Goal: Task Accomplishment & Management: Manage account settings

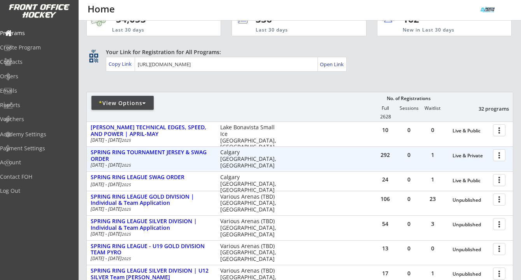
scroll to position [24, 0]
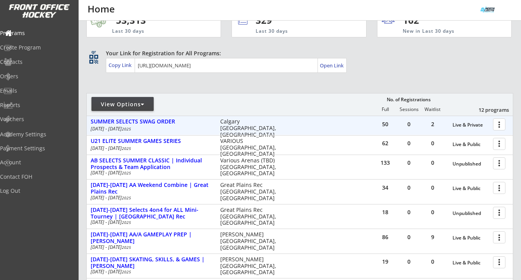
click at [498, 125] on div at bounding box center [501, 124] width 14 height 14
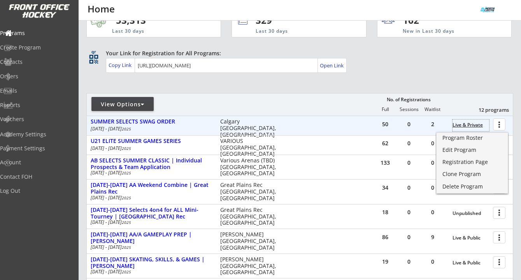
click at [473, 124] on div "Live & Private" at bounding box center [470, 124] width 37 height 5
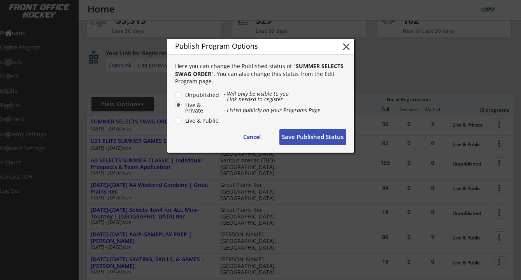
click at [200, 121] on label "Live & Public" at bounding box center [201, 120] width 37 height 5
click at [174, 97] on input "Live & Public" at bounding box center [171, 94] width 5 height 5
radio input "true"
click at [311, 136] on button "Save Published Status" at bounding box center [312, 137] width 67 height 16
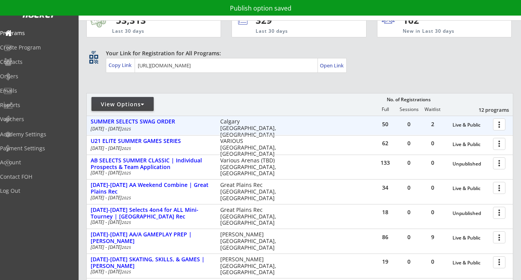
click at [497, 120] on div at bounding box center [501, 124] width 14 height 14
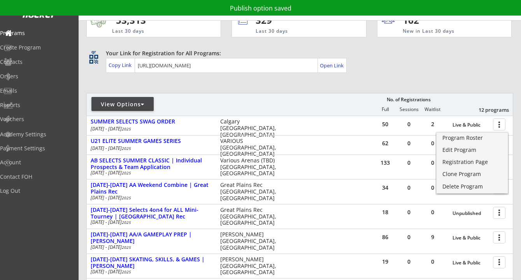
click at [449, 52] on div "Your Link for Registration for All Programs:" at bounding box center [297, 53] width 383 height 8
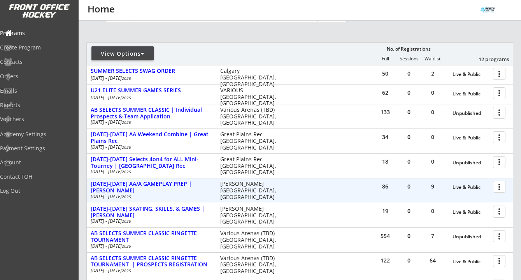
scroll to position [82, 0]
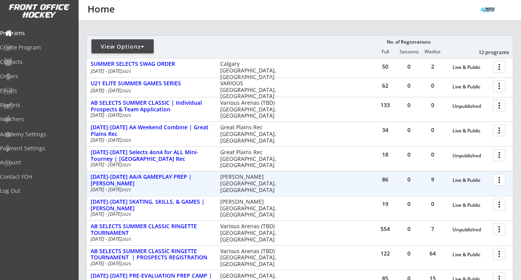
click at [498, 181] on div at bounding box center [501, 179] width 14 height 14
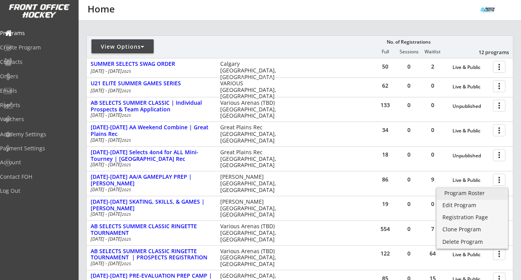
click at [478, 190] on div "Program Roster" at bounding box center [472, 192] width 56 height 5
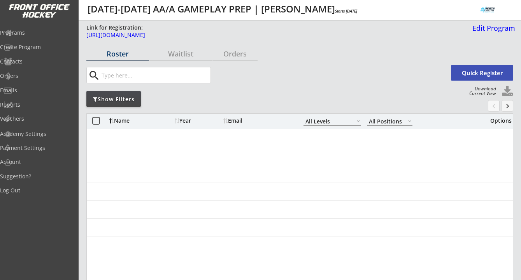
select select ""All Levels""
select select ""All Positions""
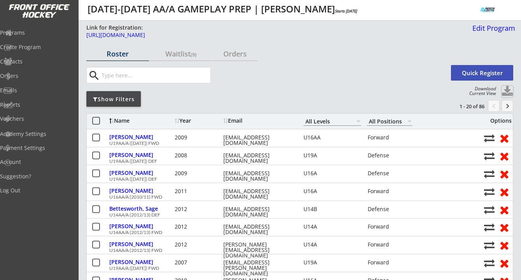
click at [507, 90] on button at bounding box center [507, 92] width 12 height 12
select select ""Player Info""
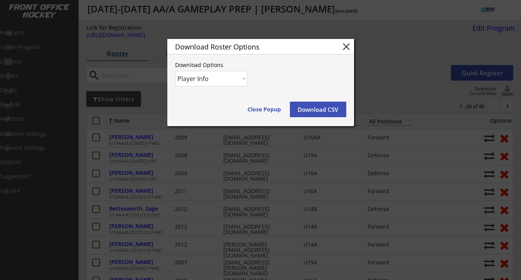
click at [319, 107] on button "Download CSV" at bounding box center [318, 110] width 56 height 16
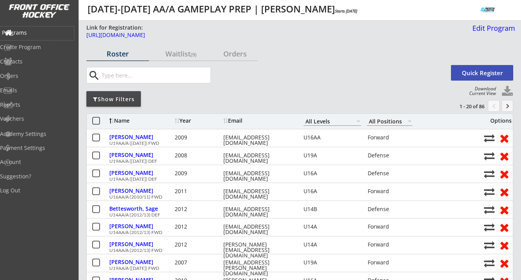
click at [37, 33] on div "Programs" at bounding box center [37, 32] width 70 height 5
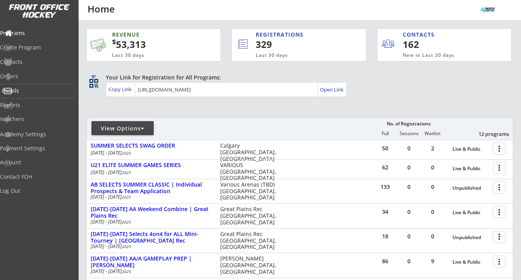
click at [28, 91] on div "Emails" at bounding box center [37, 90] width 70 height 5
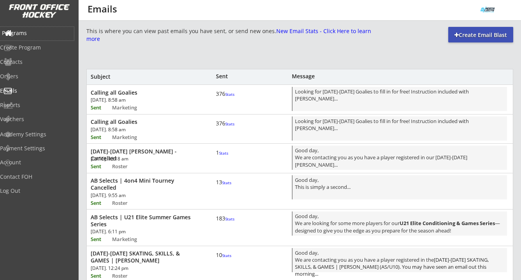
click at [36, 34] on div "Programs" at bounding box center [37, 32] width 70 height 5
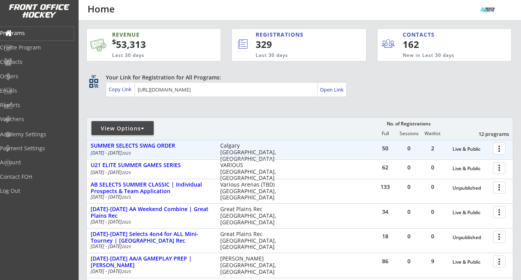
click at [489, 154] on div "Live & Public" at bounding box center [470, 150] width 37 height 12
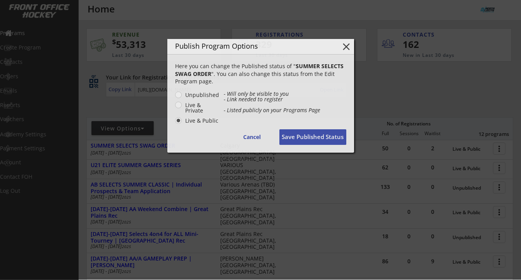
click at [503, 154] on div at bounding box center [260, 140] width 521 height 280
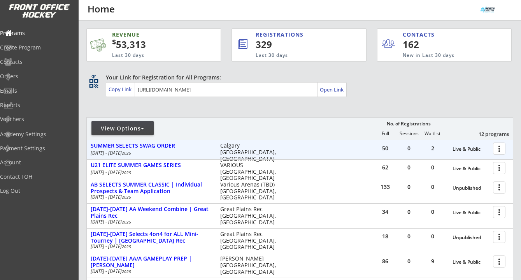
click at [494, 148] on div at bounding box center [501, 148] width 14 height 14
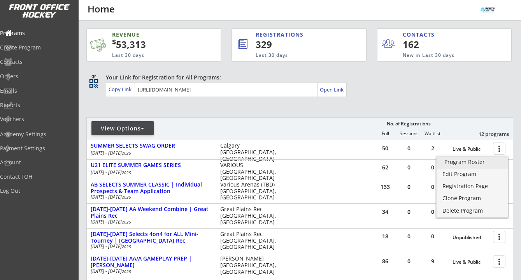
click at [466, 162] on div "Program Roster" at bounding box center [472, 161] width 56 height 5
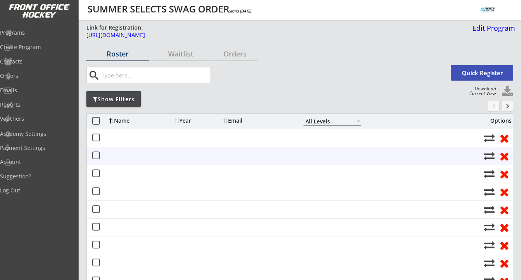
select select ""All Levels""
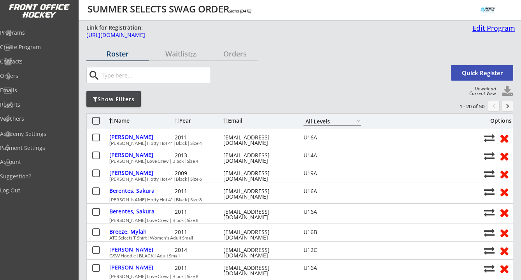
click at [481, 26] on div "Edit Program" at bounding box center [492, 28] width 46 height 7
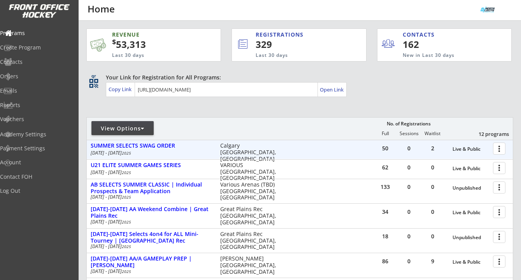
scroll to position [5, 0]
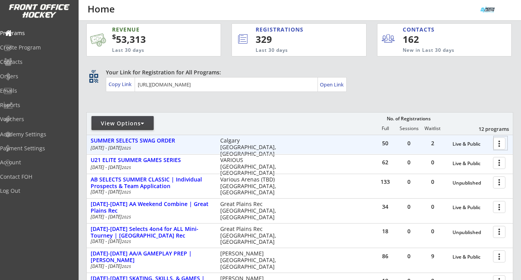
click at [505, 144] on div at bounding box center [501, 143] width 14 height 14
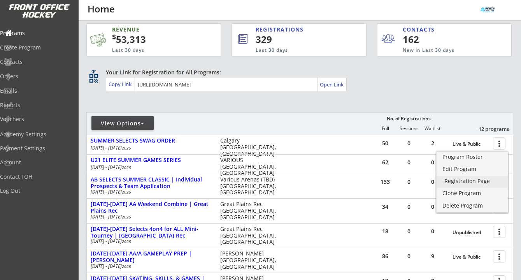
click at [480, 180] on div "Registration Page" at bounding box center [472, 180] width 56 height 5
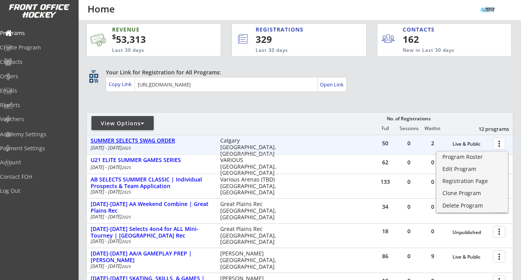
click at [161, 138] on div "SUMMER SELECTS SWAG ORDER" at bounding box center [151, 140] width 121 height 7
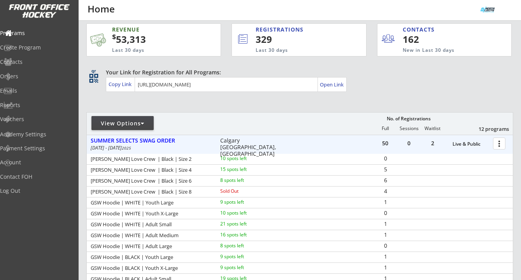
click at [498, 145] on div at bounding box center [501, 143] width 14 height 14
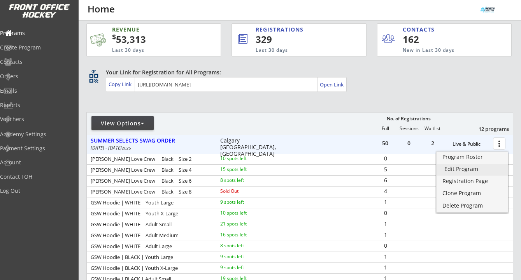
click at [482, 170] on div "Edit Program" at bounding box center [472, 168] width 56 height 5
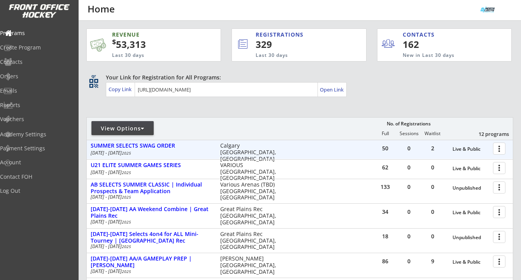
click at [503, 151] on div at bounding box center [501, 148] width 14 height 14
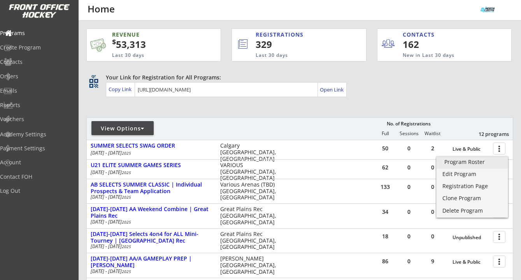
click at [491, 161] on div "Program Roster" at bounding box center [472, 161] width 56 height 5
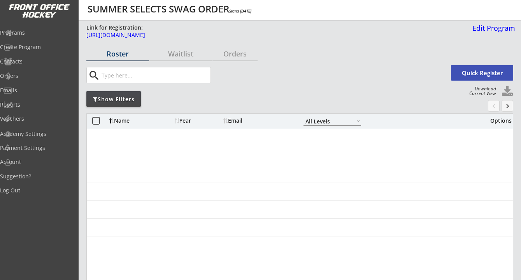
select select ""All Levels""
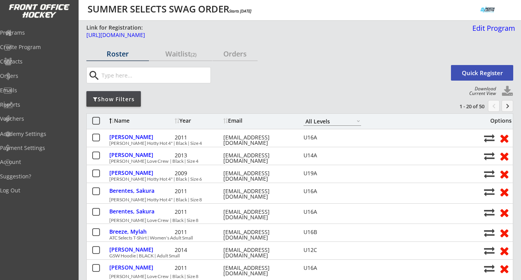
click at [231, 32] on div "Link for Registration: [URL][DOMAIN_NAME] Edit Program" at bounding box center [300, 34] width 429 height 21
click at [231, 33] on div "[URL][DOMAIN_NAME]" at bounding box center [276, 34] width 381 height 5
click at [479, 28] on div "Edit Program" at bounding box center [492, 28] width 46 height 7
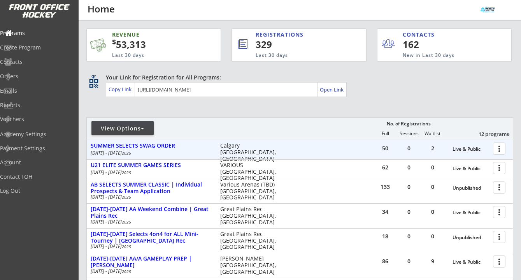
click at [501, 149] on div at bounding box center [501, 148] width 14 height 14
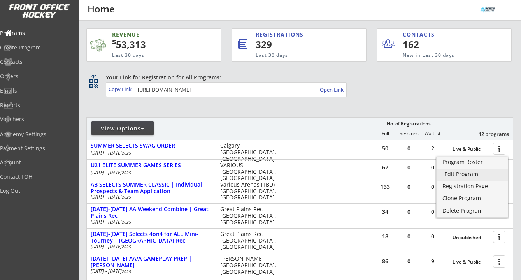
click at [471, 173] on div "Edit Program" at bounding box center [472, 173] width 56 height 5
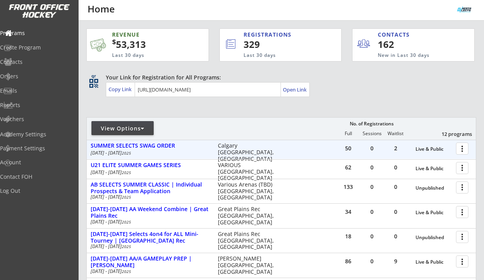
click at [460, 146] on div at bounding box center [464, 148] width 14 height 14
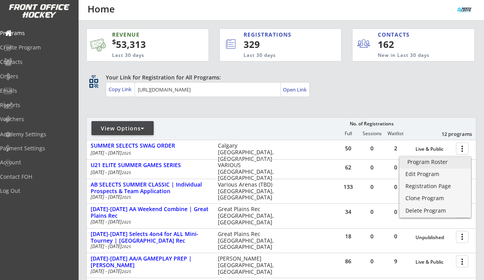
click at [438, 162] on div "Program Roster" at bounding box center [435, 161] width 56 height 5
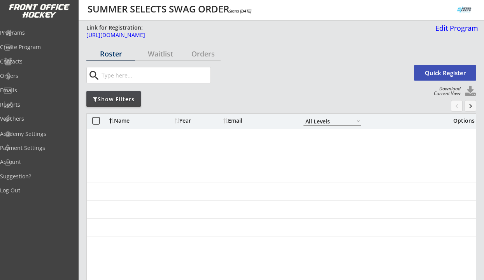
select select ""All Levels""
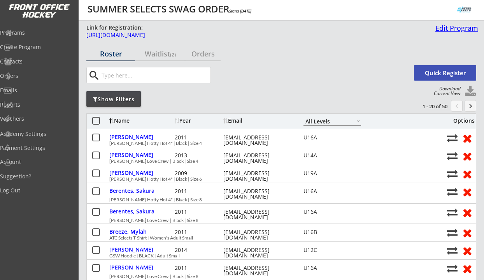
click at [465, 28] on div "Edit Program" at bounding box center [455, 28] width 46 height 7
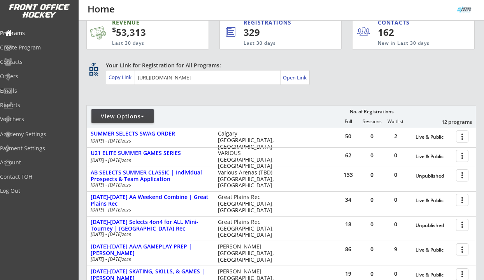
scroll to position [16, 0]
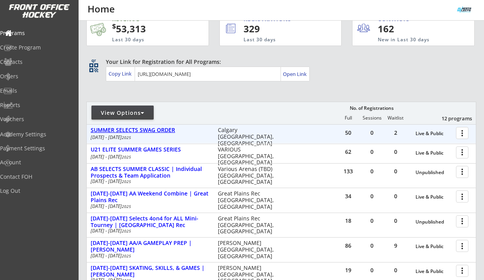
click at [164, 130] on div "SUMMER SELECTS SWAG ORDER" at bounding box center [150, 130] width 119 height 7
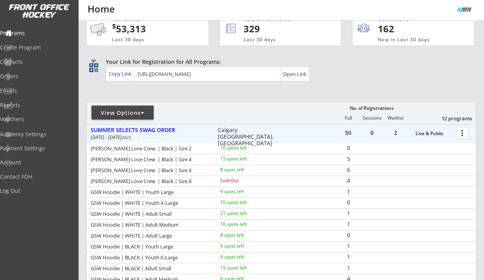
click at [467, 134] on div at bounding box center [464, 133] width 14 height 14
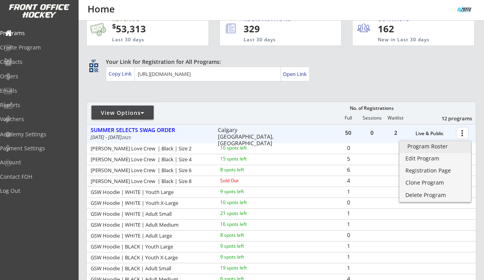
click at [444, 144] on div "Program Roster" at bounding box center [435, 146] width 56 height 5
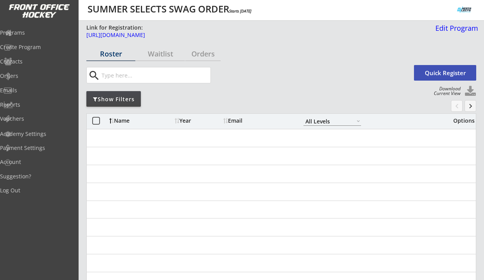
select select ""All Levels""
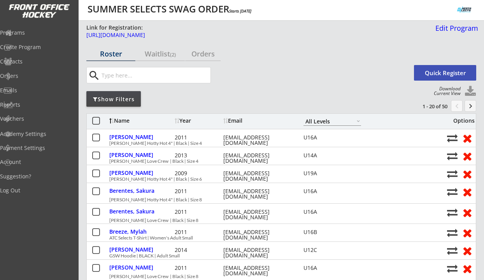
click at [470, 93] on button at bounding box center [470, 92] width 12 height 12
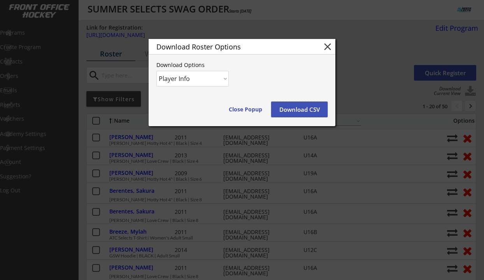
drag, startPoint x: 321, startPoint y: 107, endPoint x: 312, endPoint y: 80, distance: 28.4
click at [312, 80] on div "Download Roster Options close Download Options Player Info Player and Order Inf…" at bounding box center [242, 82] width 187 height 87
click at [216, 77] on select "Player Info Player and Order Info" at bounding box center [192, 79] width 72 height 16
select select ""Player and Order Info""
click at [156, 71] on select "Player Info Player and Order Info" at bounding box center [192, 79] width 72 height 16
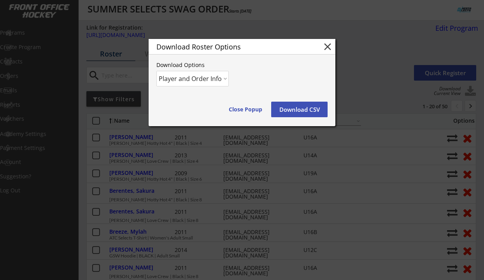
click at [305, 109] on button "Download CSV" at bounding box center [299, 110] width 56 height 16
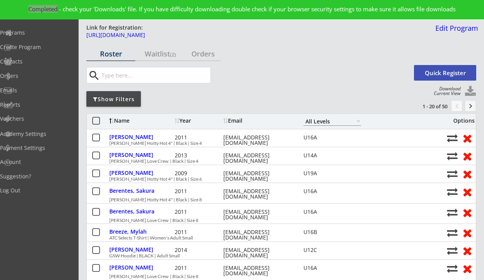
click at [355, 4] on div "Completed - check your 'Downloads' file. If you have difficulty downloading dou…" at bounding box center [242, 9] width 484 height 19
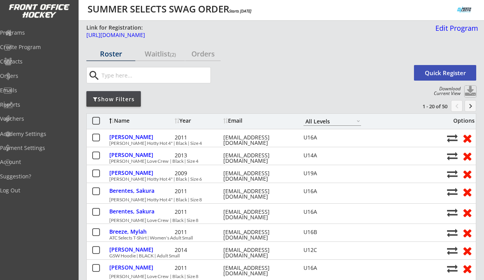
click at [471, 88] on button at bounding box center [470, 92] width 12 height 12
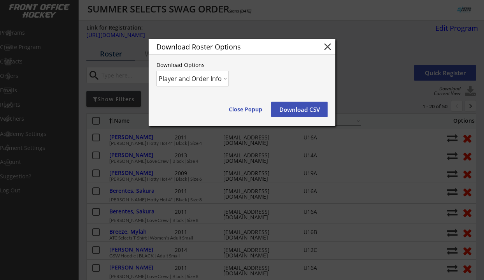
click at [303, 107] on button "Download CSV" at bounding box center [299, 110] width 56 height 16
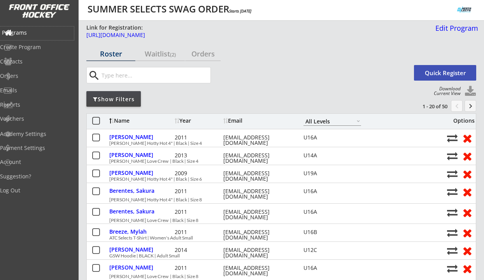
click at [30, 32] on div "Programs" at bounding box center [37, 32] width 70 height 5
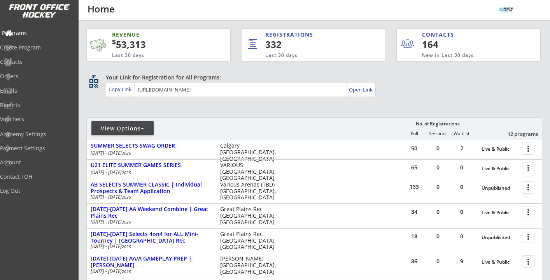
click at [42, 31] on div "Programs" at bounding box center [37, 32] width 70 height 5
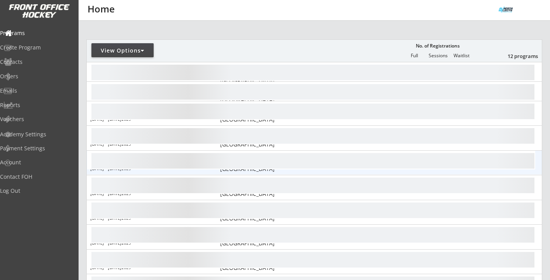
scroll to position [79, 0]
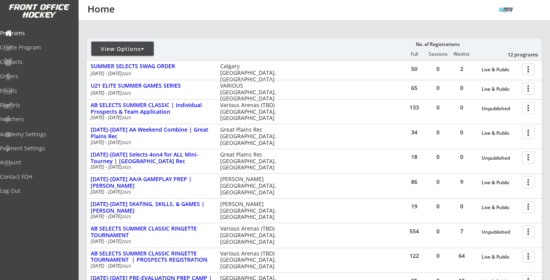
click at [143, 51] on div at bounding box center [143, 48] width 4 height 5
select select ""Upcoming Programs""
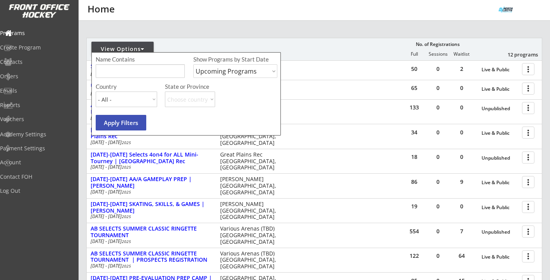
click at [144, 76] on input "input" at bounding box center [140, 71] width 89 height 14
type input "DALLAS"
click at [242, 75] on select "Upcoming Programs Past Programs Specific Date Range" at bounding box center [235, 71] width 84 height 14
select select ""Past Programs""
click at [193, 64] on select "Upcoming Programs Past Programs Specific Date Range" at bounding box center [235, 71] width 84 height 14
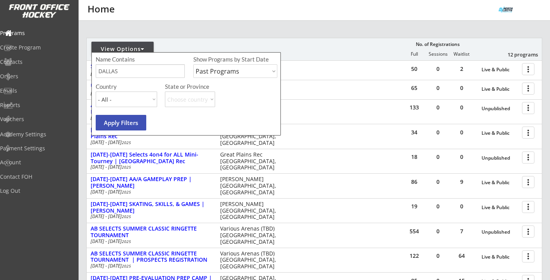
click at [127, 119] on button "Apply Filters" at bounding box center [121, 123] width 51 height 16
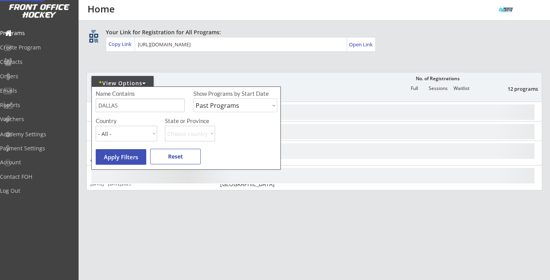
scroll to position [45, 0]
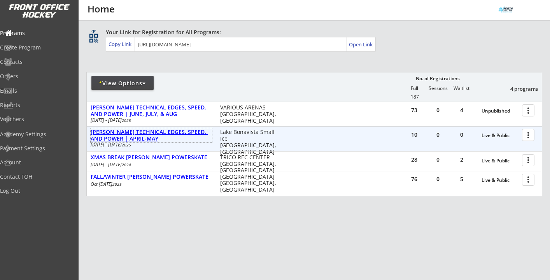
click at [162, 131] on div "DALLAS ROBBINS TECHNICAL EDGES, SPEED, AND POWER | APRIL-MAY" at bounding box center [151, 135] width 121 height 13
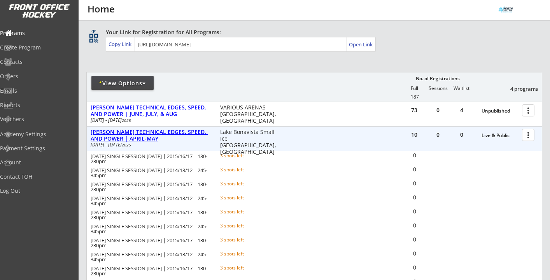
click at [200, 134] on div "DALLAS ROBBINS TECHNICAL EDGES, SPEED, AND POWER | APRIL-MAY" at bounding box center [151, 135] width 121 height 13
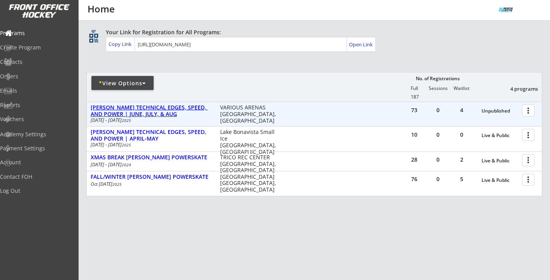
click at [191, 111] on div "DALLAS ROBBINS TECHNICAL EDGES, SPEED, AND POWER | JUNE, JULY, & AUG" at bounding box center [151, 110] width 121 height 13
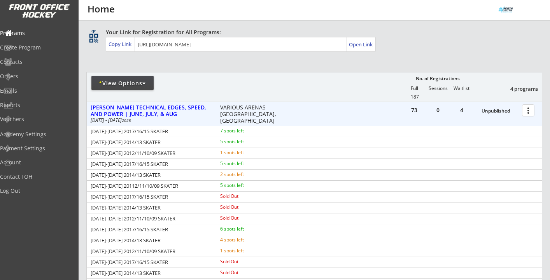
click at [484, 110] on div at bounding box center [530, 110] width 14 height 14
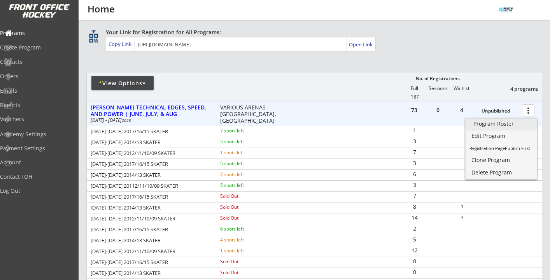
click at [484, 122] on div "Program Roster" at bounding box center [501, 123] width 56 height 5
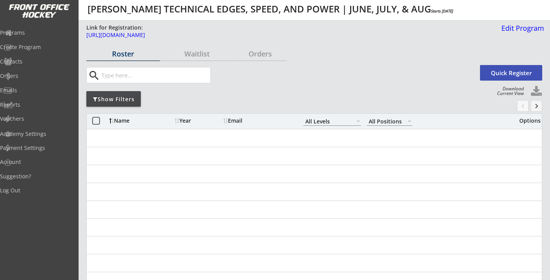
select select ""All Levels""
select select ""All Positions""
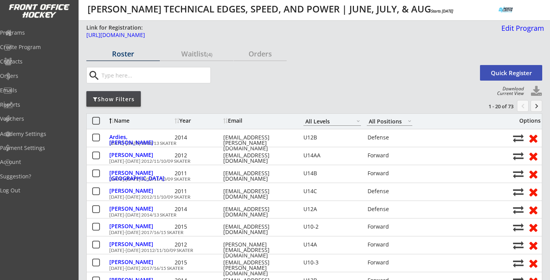
click at [130, 94] on div "Show Filters" at bounding box center [113, 99] width 54 height 16
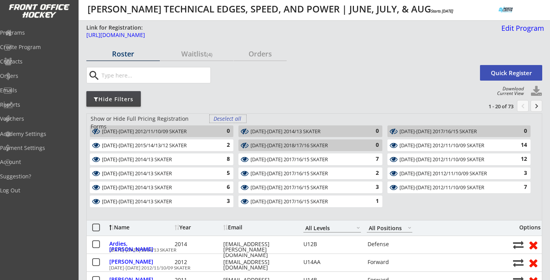
click at [225, 117] on div "Deselect all" at bounding box center [228, 119] width 29 height 8
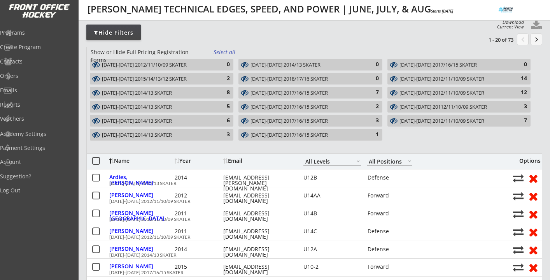
scroll to position [67, 0]
click at [217, 77] on div "2" at bounding box center [222, 78] width 16 height 8
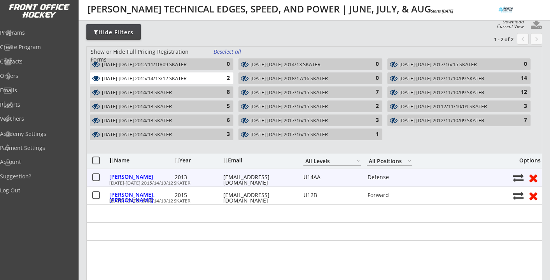
click at [256, 177] on div "shaunajoly3@hotmail.com" at bounding box center [258, 179] width 70 height 11
copy div "shaunajoly3@hotmail.com"
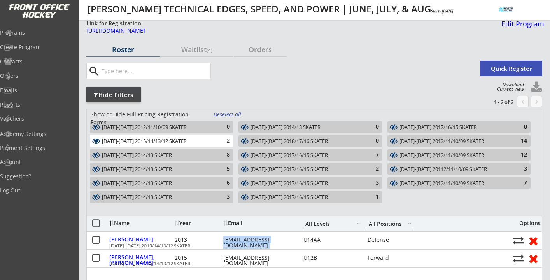
scroll to position [0, 0]
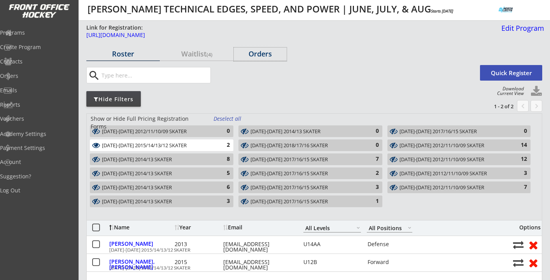
click at [267, 56] on div "Orders" at bounding box center [260, 53] width 53 height 7
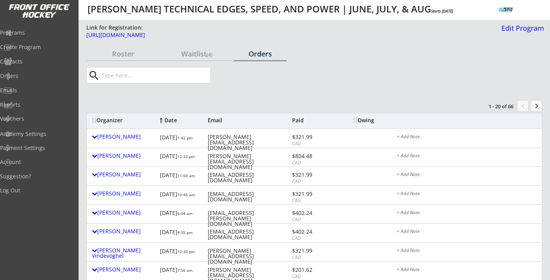
click at [164, 76] on input "input" at bounding box center [155, 75] width 110 height 16
paste input "shaunajoly3@hotmail.com"
type input "shaunajoly3@hotmail.com"
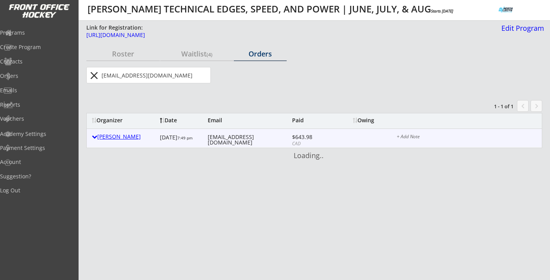
click at [119, 139] on div "Shauna Glemser" at bounding box center [124, 136] width 64 height 5
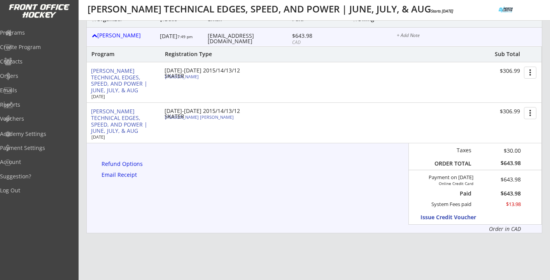
scroll to position [102, 0]
drag, startPoint x: 503, startPoint y: 193, endPoint x: 522, endPoint y: 194, distance: 19.1
click at [522, 194] on div "Taxes $30.00 ORDER TOTAL $643.98 Payment on May 4, 2025 Online Credit Card $643…" at bounding box center [474, 182] width 133 height 81
copy div "$"
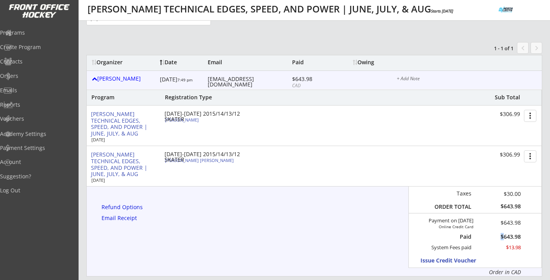
scroll to position [57, 0]
click at [231, 80] on div "shaunajoly3@hotmail.com" at bounding box center [249, 82] width 82 height 11
click at [133, 207] on div "Refund Options" at bounding box center [124, 207] width 44 height 5
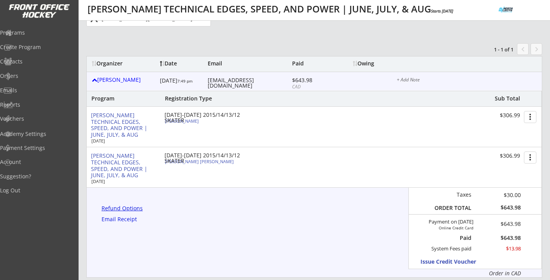
select select ""No""
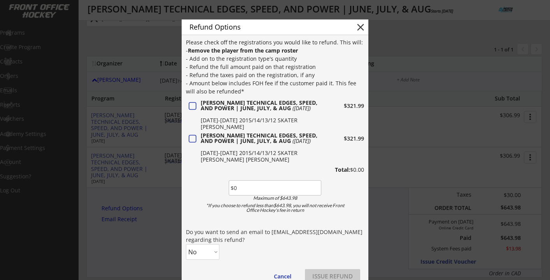
click at [234, 184] on input "input" at bounding box center [275, 187] width 93 height 15
click at [237, 187] on input "input" at bounding box center [275, 187] width 93 height 15
paste input "input"
click at [237, 187] on input "input" at bounding box center [275, 187] width 93 height 15
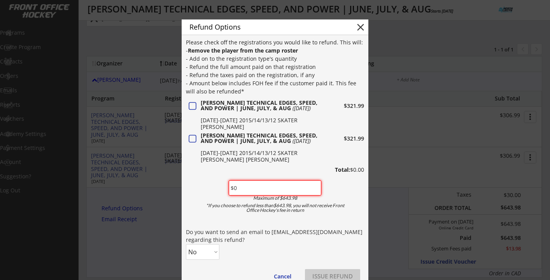
click at [237, 187] on input "input" at bounding box center [275, 187] width 93 height 15
type input "$643.98"
click at [211, 255] on select "No Yes" at bounding box center [202, 252] width 33 height 16
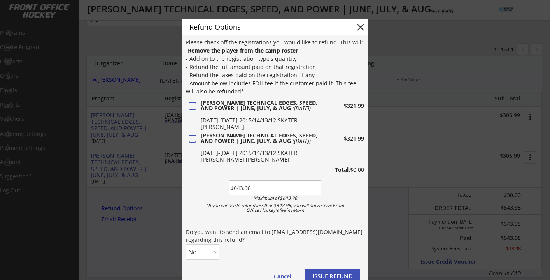
select select ""Yes""
click at [186, 244] on select "No Yes" at bounding box center [202, 252] width 33 height 16
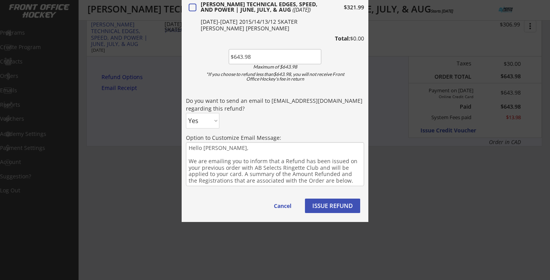
scroll to position [189, 0]
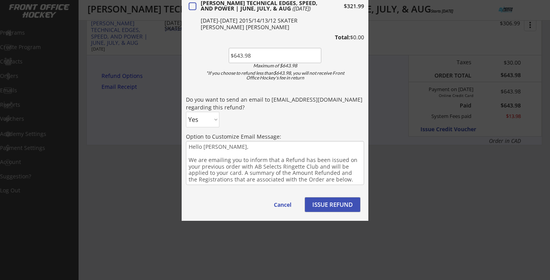
drag, startPoint x: 332, startPoint y: 203, endPoint x: 329, endPoint y: 183, distance: 20.0
click at [329, 183] on div "Please check off the registrations you would like to refund. This will: - Remov…" at bounding box center [275, 62] width 178 height 313
click at [330, 205] on button "ISSUE REFUND" at bounding box center [332, 204] width 55 height 14
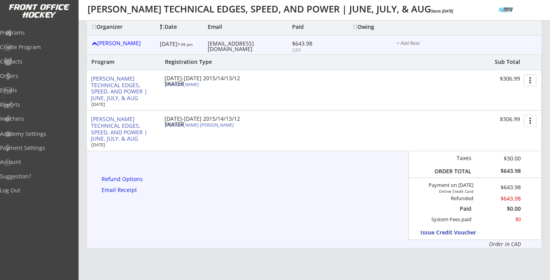
scroll to position [0, 0]
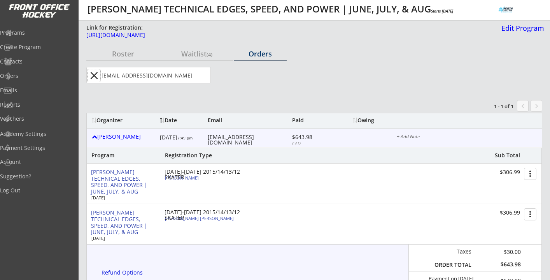
click at [95, 75] on button "close" at bounding box center [94, 75] width 13 height 12
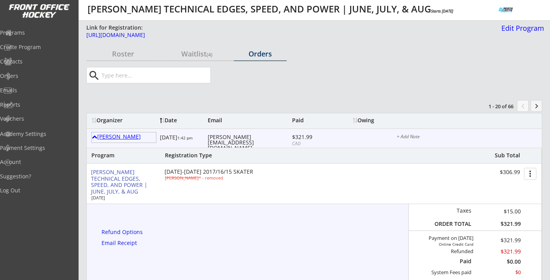
click at [126, 136] on div "Jessica Campbell" at bounding box center [124, 136] width 64 height 5
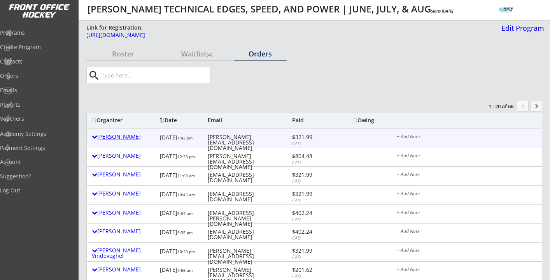
click at [126, 136] on div "Jessica Campbell" at bounding box center [124, 136] width 64 height 5
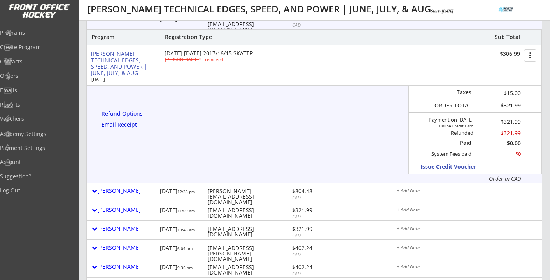
scroll to position [176, 0]
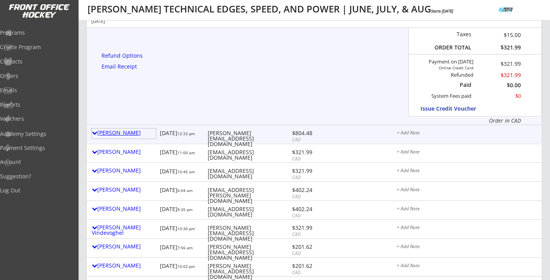
click at [119, 132] on div "Liezel Zarate" at bounding box center [124, 132] width 64 height 5
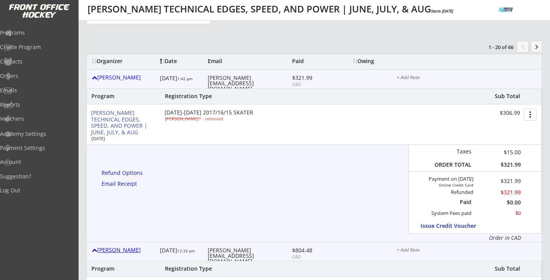
scroll to position [0, 0]
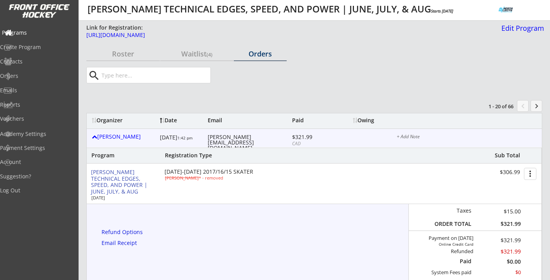
click at [30, 30] on div "Programs" at bounding box center [37, 32] width 70 height 5
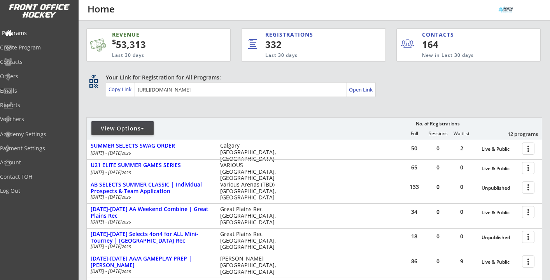
click at [36, 34] on div "Programs" at bounding box center [37, 32] width 70 height 5
click at [24, 192] on div "Log Out" at bounding box center [37, 190] width 70 height 5
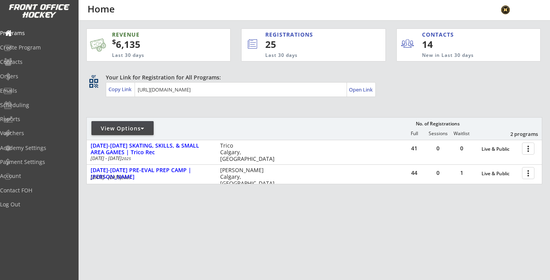
click at [143, 128] on div at bounding box center [143, 128] width 4 height 5
select select ""Upcoming Programs""
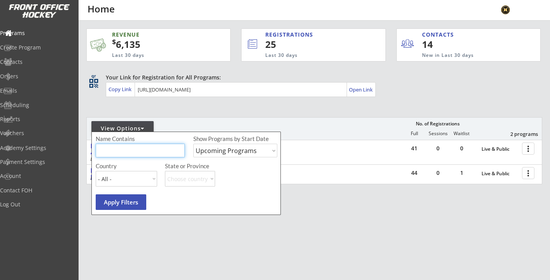
click at [148, 146] on input "input" at bounding box center [140, 151] width 89 height 14
type input "dallas"
click at [214, 150] on select "Upcoming Programs Past Programs Specific Date Range" at bounding box center [235, 151] width 84 height 14
select select ""Past Programs""
click at [193, 144] on select "Upcoming Programs Past Programs Specific Date Range" at bounding box center [235, 151] width 84 height 14
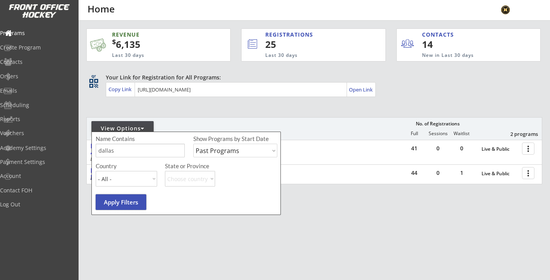
click at [130, 201] on button "Apply Filters" at bounding box center [121, 202] width 51 height 16
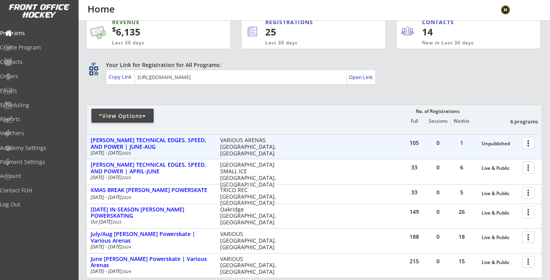
scroll to position [13, 0]
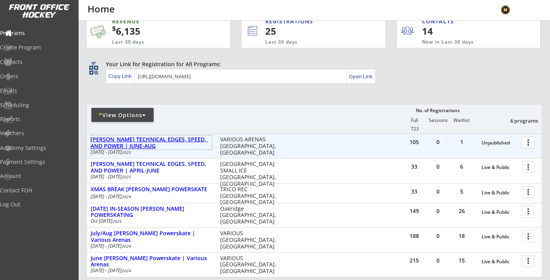
click at [195, 140] on div "[PERSON_NAME] TECHNICAL EDGES, SPEED, AND POWER | JUNE-AUG" at bounding box center [151, 142] width 121 height 13
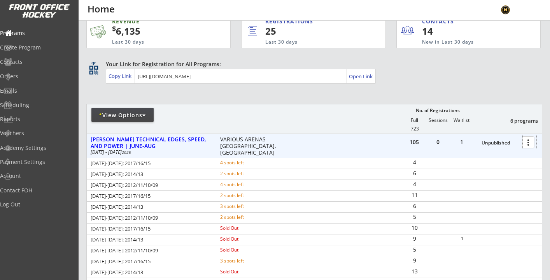
click at [525, 143] on div at bounding box center [530, 142] width 14 height 14
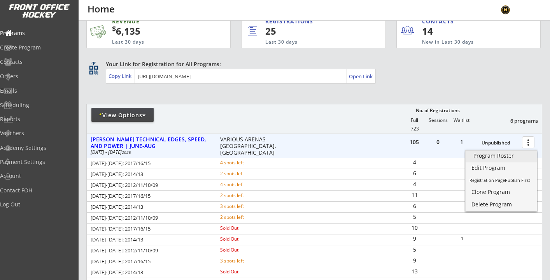
click at [500, 156] on div "Program Roster" at bounding box center [501, 155] width 56 height 5
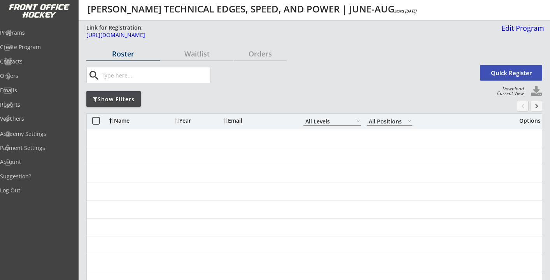
select select ""All Levels""
select select ""All Positions""
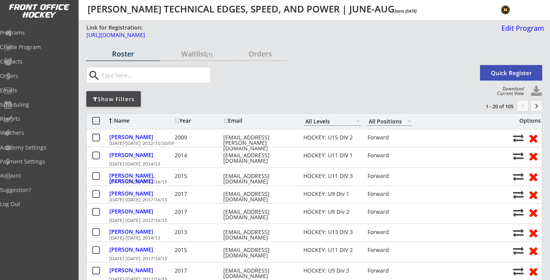
click at [131, 98] on div "Show Filters" at bounding box center [113, 99] width 54 height 8
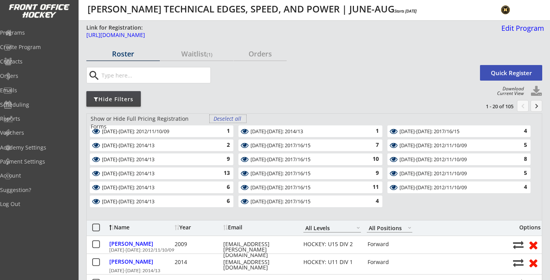
click at [228, 119] on div "Deselect all" at bounding box center [228, 119] width 29 height 8
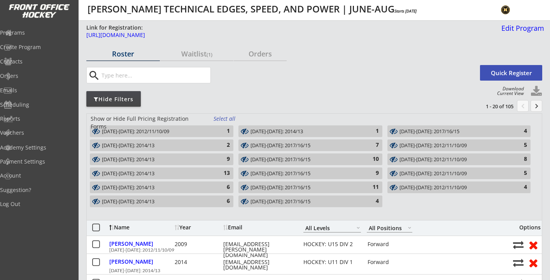
click at [204, 129] on div "[DATE]-[DATE]: 2012/11/10/09" at bounding box center [157, 131] width 110 height 6
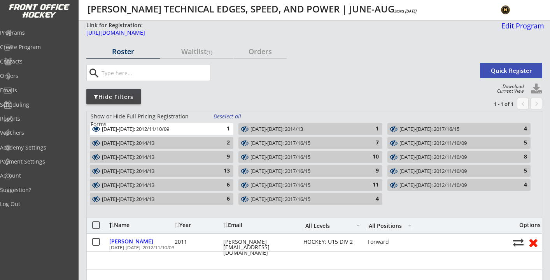
scroll to position [2, 0]
click at [224, 129] on div "1" at bounding box center [222, 130] width 16 height 8
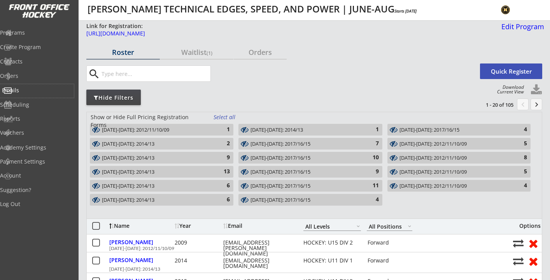
click at [24, 90] on div "Emails" at bounding box center [37, 90] width 70 height 5
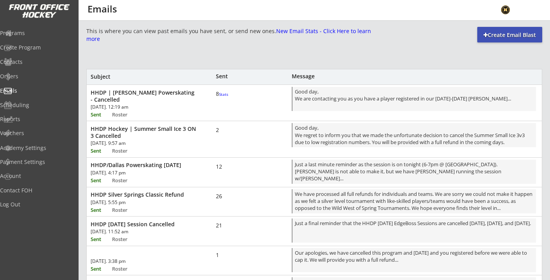
click at [175, 94] on div "HHDP | [PERSON_NAME] Powerskating - Cancelled" at bounding box center [144, 96] width 106 height 14
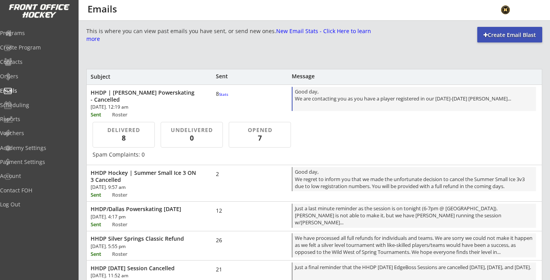
click at [334, 105] on div "Good day, We are contacting you as you have a player registered in our [DATE]-[…" at bounding box center [414, 99] width 239 height 23
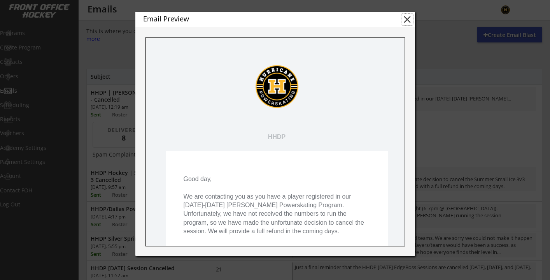
click at [409, 18] on button "close" at bounding box center [407, 20] width 12 height 12
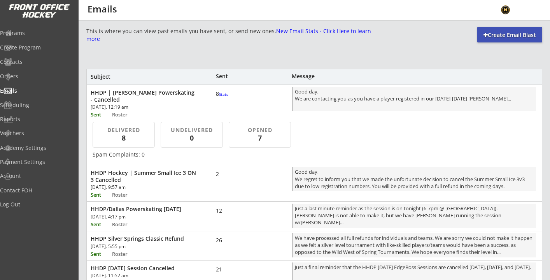
click at [164, 92] on div "HHDP | [PERSON_NAME] Powerskating - Cancelled" at bounding box center [144, 96] width 106 height 14
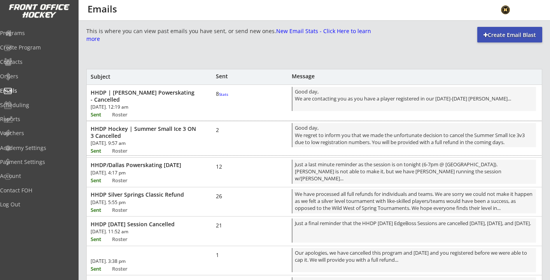
click at [166, 128] on div "HHDP Hockey | Summer Small Ice 3 ON 3 Cancelled" at bounding box center [144, 132] width 106 height 14
click at [37, 32] on div "Programs" at bounding box center [37, 32] width 70 height 5
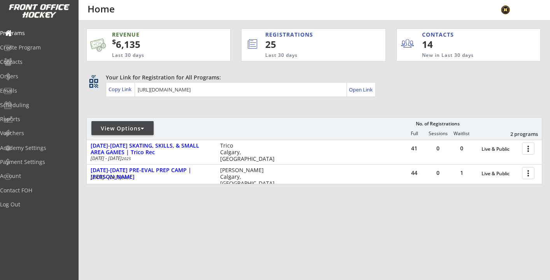
click at [145, 128] on div "View Options" at bounding box center [122, 128] width 62 height 8
select select ""Upcoming Programs""
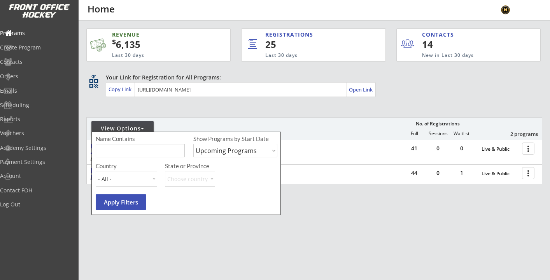
click at [128, 149] on input "input" at bounding box center [140, 151] width 89 height 14
type input "dallas"
click at [218, 150] on select "Upcoming Programs Past Programs Specific Date Range" at bounding box center [235, 151] width 84 height 14
select select ""Past Programs""
click at [193, 144] on select "Upcoming Programs Past Programs Specific Date Range" at bounding box center [235, 151] width 84 height 14
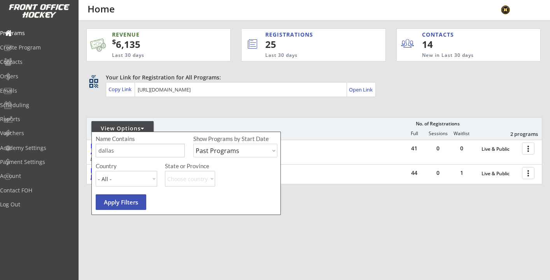
click at [117, 198] on button "Apply Filters" at bounding box center [121, 202] width 51 height 16
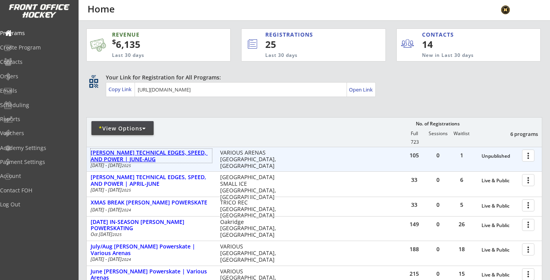
click at [188, 153] on div "DALLAS ROBBINS TECHNICAL EDGES, SPEED, AND POWER | JUNE-AUG" at bounding box center [151, 155] width 121 height 13
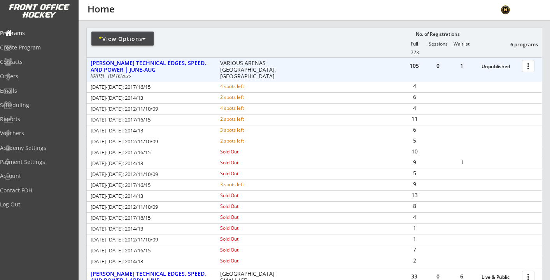
scroll to position [78, 0]
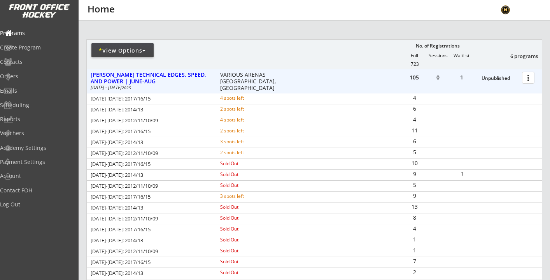
click at [528, 80] on div at bounding box center [530, 77] width 14 height 14
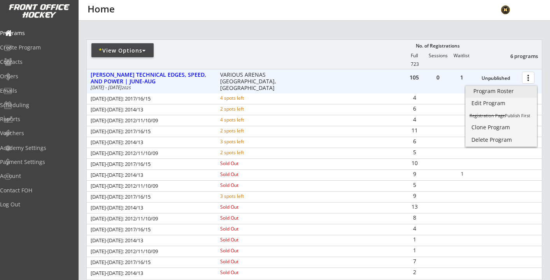
click at [517, 88] on link "Program Roster" at bounding box center [501, 92] width 71 height 12
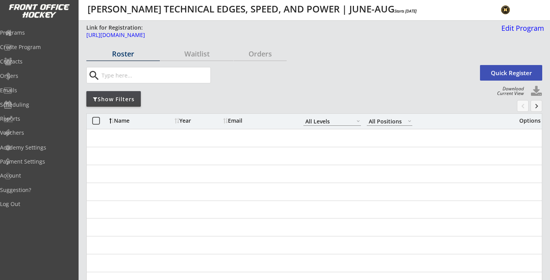
select select ""All Levels""
select select ""All Positions""
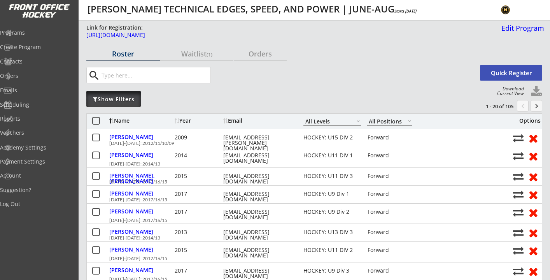
click at [117, 101] on div "Show Filters" at bounding box center [113, 99] width 54 height 8
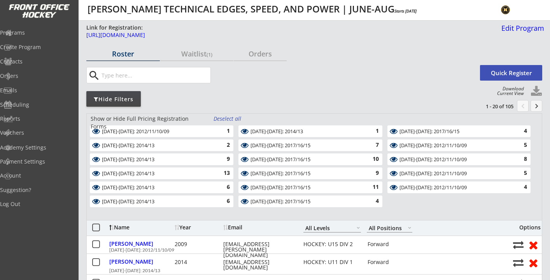
click at [237, 119] on div "Deselect all" at bounding box center [228, 119] width 29 height 8
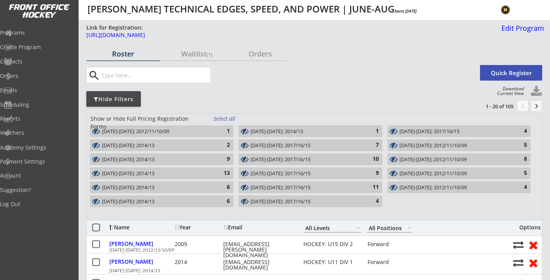
click at [188, 130] on div "AUG 11-14: 2012/11/10/09" at bounding box center [157, 131] width 110 height 6
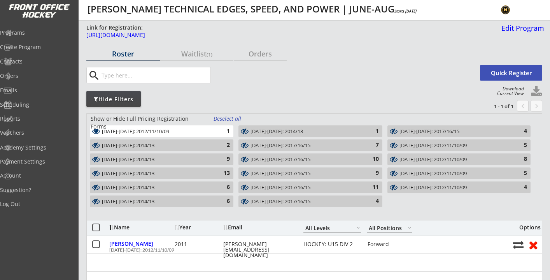
click at [318, 131] on div "AUG 11-14: 2014/13" at bounding box center [306, 131] width 110 height 6
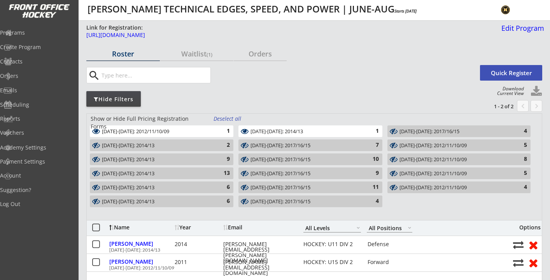
click at [443, 129] on div "AUG 11-14: 2017/16/15" at bounding box center [455, 131] width 110 height 6
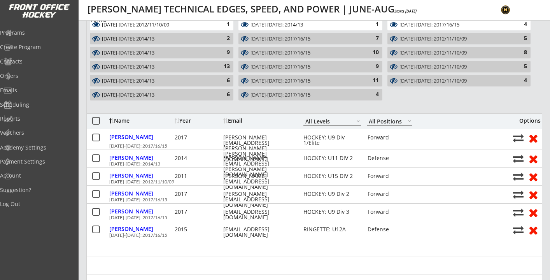
scroll to position [107, 0]
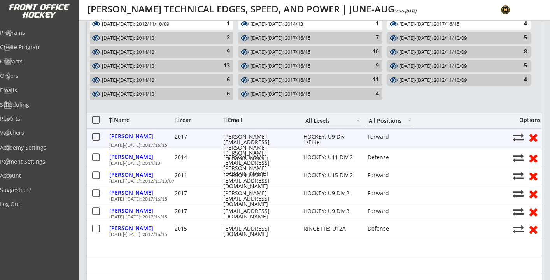
click at [244, 137] on div "sarah.dreger@shaw.ca" at bounding box center [258, 147] width 70 height 27
copy div "sarah.dreger@shaw.ca"
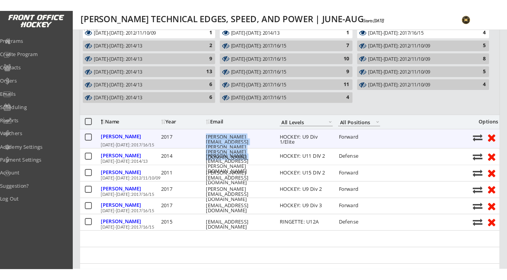
scroll to position [0, 0]
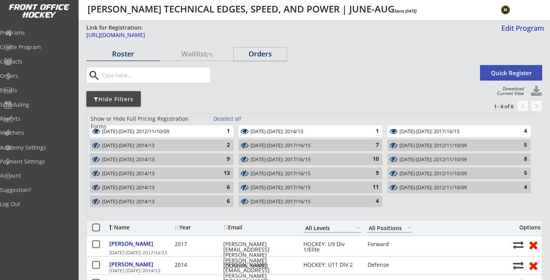
click at [259, 53] on div "Orders" at bounding box center [260, 53] width 53 height 7
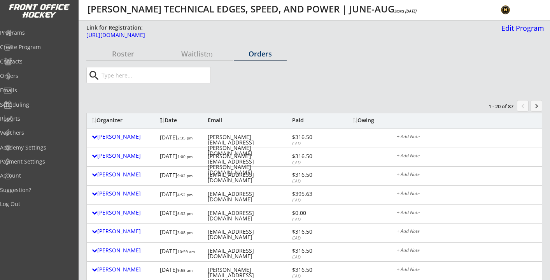
click at [138, 82] on input "input" at bounding box center [155, 75] width 110 height 16
paste input "sarah.dreger@shaw.ca"
type input "sarah.dreger@shaw.ca"
click at [117, 54] on div "Roster" at bounding box center [123, 53] width 74 height 7
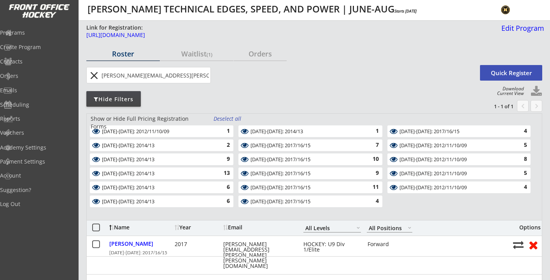
click at [93, 74] on button "close" at bounding box center [94, 75] width 13 height 12
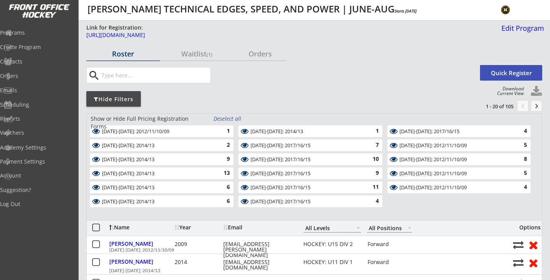
click at [220, 118] on div "Deselect all" at bounding box center [228, 119] width 29 height 8
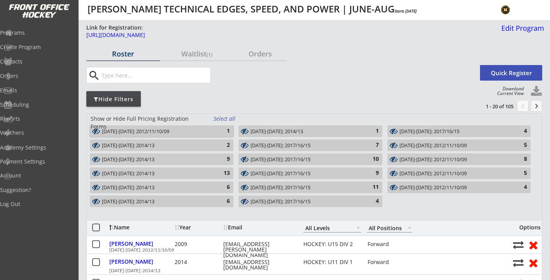
click at [210, 132] on div "AUG 11-14: 2012/11/10/09" at bounding box center [157, 131] width 110 height 6
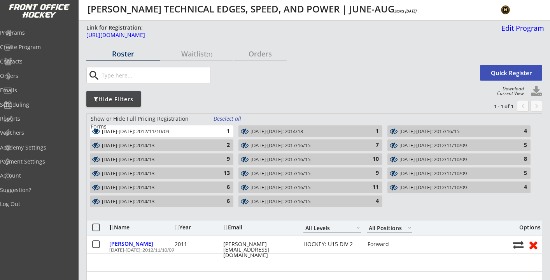
click at [276, 131] on div "AUG 11-14: 2014/13" at bounding box center [306, 131] width 110 height 6
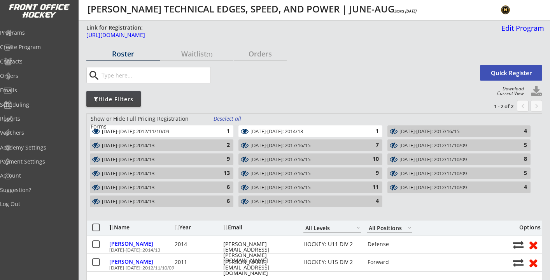
click at [431, 131] on div "AUG 11-14: 2017/16/15" at bounding box center [455, 131] width 110 height 6
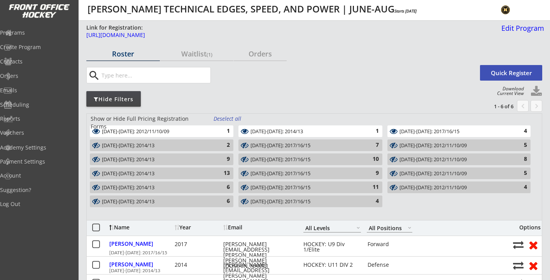
click at [341, 143] on div "AUG 18-21: 2017/16/15" at bounding box center [306, 145] width 110 height 6
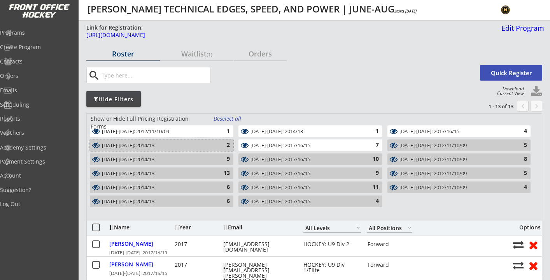
click at [219, 144] on div "2" at bounding box center [222, 145] width 16 height 8
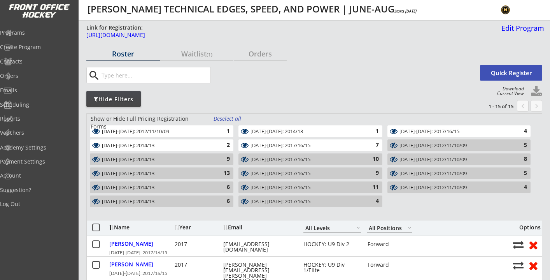
click at [536, 89] on button at bounding box center [537, 92] width 12 height 12
select select ""Player Info""
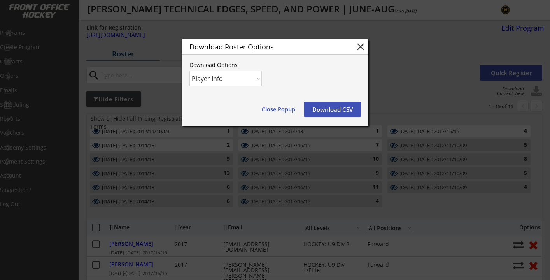
click at [340, 113] on button "Download CSV" at bounding box center [332, 110] width 56 height 16
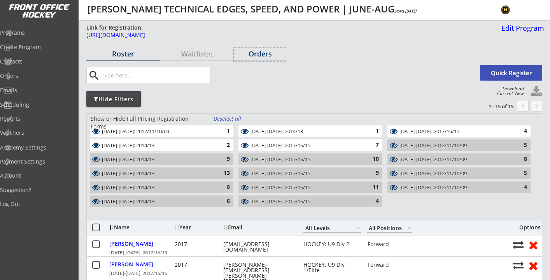
click at [270, 59] on div "Orders" at bounding box center [260, 54] width 53 height 14
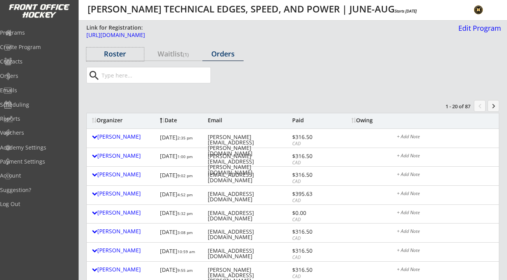
click at [116, 53] on div "Roster" at bounding box center [115, 53] width 58 height 7
select select ""All Levels""
select select ""All Positions""
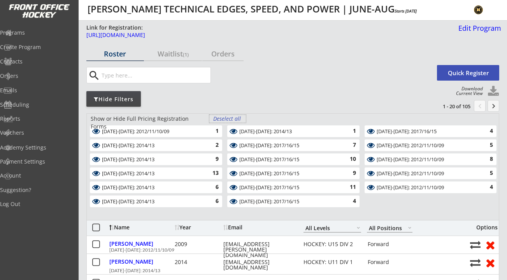
click at [223, 121] on div "Deselect all" at bounding box center [227, 119] width 29 height 8
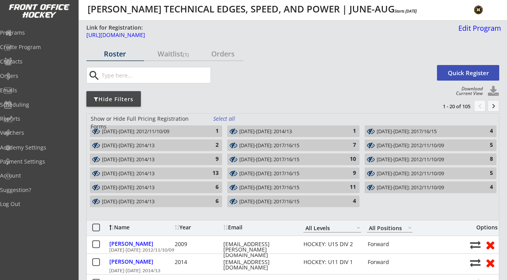
click at [188, 132] on div "AUG 11-14: 2012/11/10/09" at bounding box center [151, 131] width 99 height 6
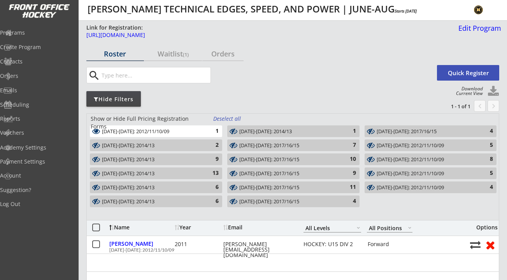
click at [182, 145] on div "AUG 18-21: 2014/13" at bounding box center [151, 145] width 99 height 6
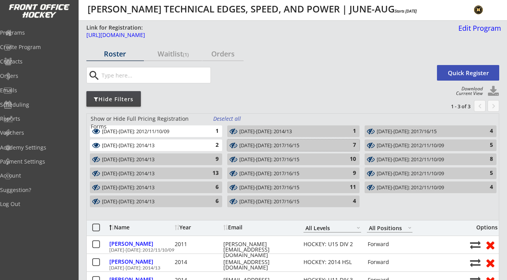
click at [272, 145] on div "AUG 18-21: 2017/16/15" at bounding box center [288, 145] width 99 height 6
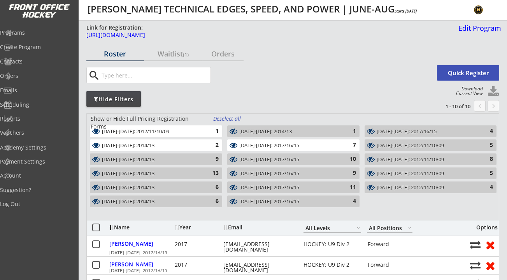
click at [271, 129] on div "AUG 11-14: 2014/13" at bounding box center [288, 131] width 99 height 6
click at [404, 131] on div "AUG 11-14: 2017/16/15" at bounding box center [426, 131] width 99 height 6
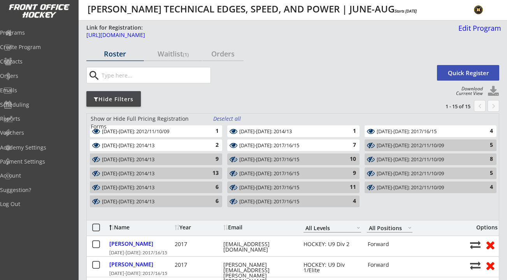
click at [491, 89] on button at bounding box center [493, 92] width 12 height 12
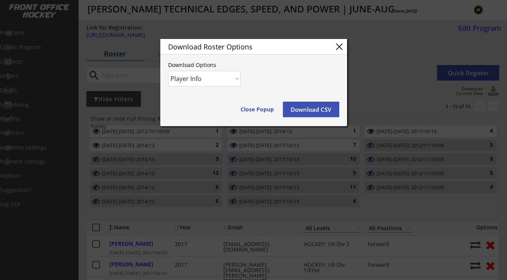
click at [228, 80] on select "Player Info Player and Order Info" at bounding box center [204, 79] width 72 height 16
select select ""Player and Order Info""
click at [168, 71] on select "Player Info Player and Order Info" at bounding box center [204, 79] width 72 height 16
click at [313, 106] on button "Download CSV" at bounding box center [311, 110] width 56 height 16
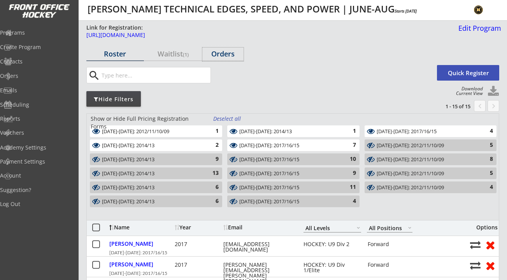
click at [221, 52] on div "Orders" at bounding box center [222, 53] width 41 height 7
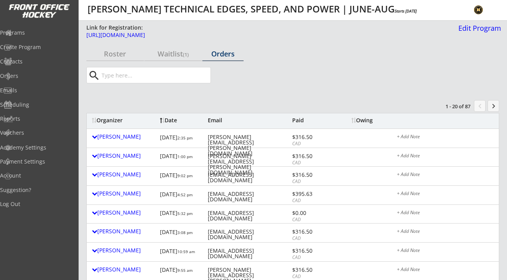
click at [145, 72] on input "input" at bounding box center [155, 75] width 110 height 16
paste input "crystalcarlson25@gmail.com"
type input "crystalcarlson25@gmail.com"
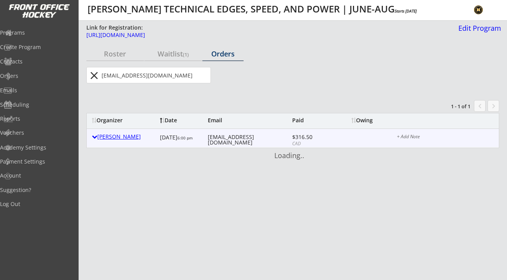
click at [106, 136] on div "Crystal Carlson" at bounding box center [124, 136] width 64 height 5
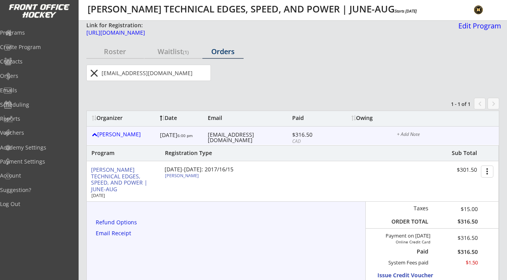
scroll to position [11, 0]
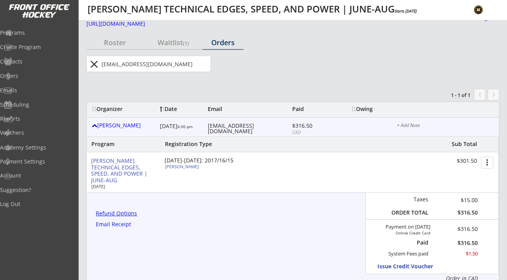
click at [129, 214] on div "Refund Options" at bounding box center [118, 212] width 44 height 5
select select ""No""
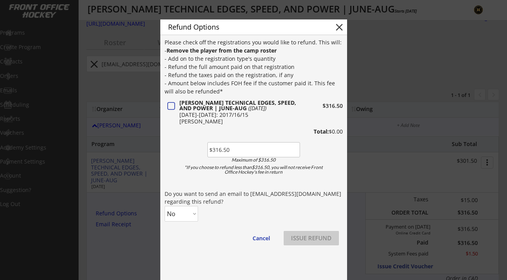
type input "$316.50"
click at [191, 211] on select "No Yes" at bounding box center [181, 214] width 33 height 16
select select ""Yes""
click at [165, 206] on select "No Yes" at bounding box center [181, 214] width 33 height 16
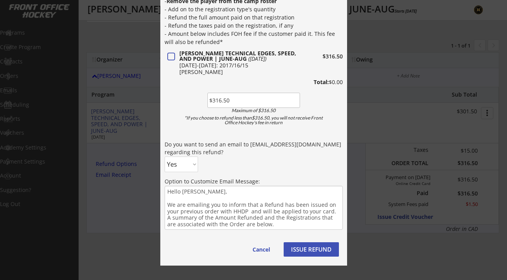
scroll to position [113, 0]
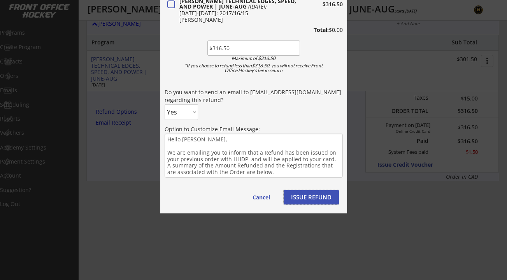
click at [310, 198] on button "ISSUE REFUND" at bounding box center [311, 197] width 55 height 14
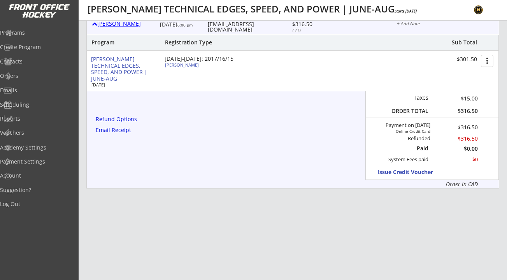
click at [124, 25] on div "Crystal Carlson" at bounding box center [124, 23] width 64 height 5
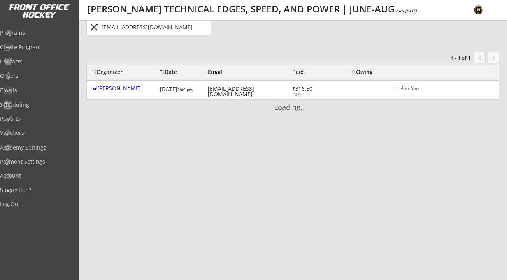
scroll to position [0, 0]
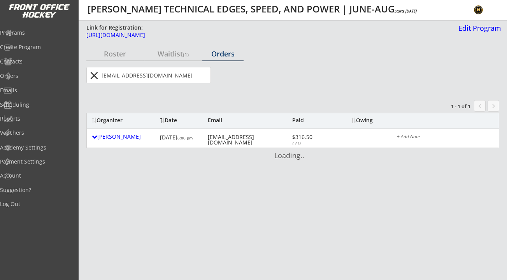
click at [132, 72] on input "input" at bounding box center [155, 75] width 110 height 16
click at [132, 73] on input "input" at bounding box center [155, 75] width 110 height 16
paste input "sarah.dreger@shaw.ca"
type input "sarah.dreger@shaw.ca"
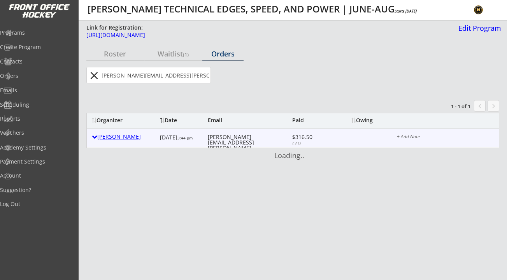
click at [107, 136] on div "Sarah Dreger" at bounding box center [124, 136] width 64 height 5
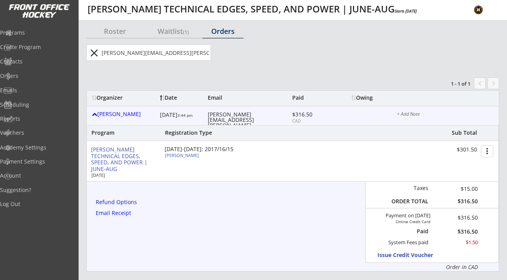
scroll to position [23, 0]
click at [128, 203] on div "Refund Options" at bounding box center [118, 201] width 44 height 5
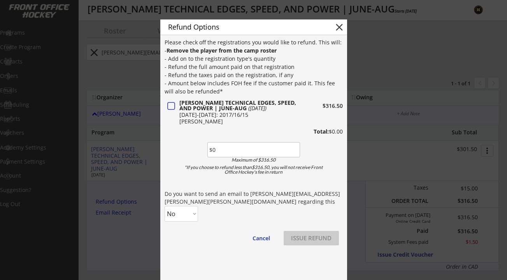
click at [234, 149] on input "input" at bounding box center [253, 149] width 93 height 15
type input "$316.50"
click at [196, 212] on select "No Yes" at bounding box center [181, 214] width 33 height 16
select select ""Yes""
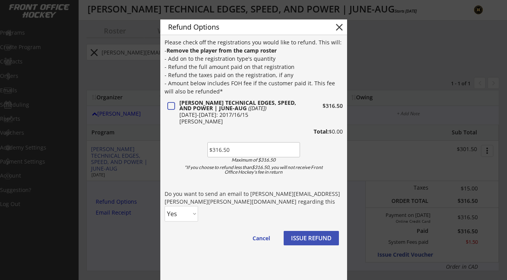
click at [165, 206] on select "No Yes" at bounding box center [181, 214] width 33 height 16
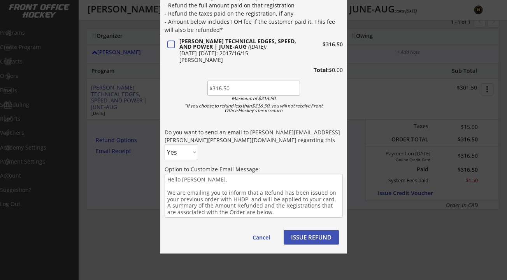
scroll to position [91, 0]
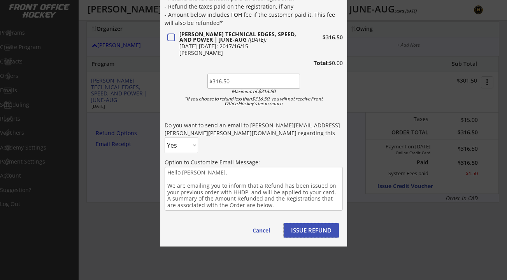
click at [315, 232] on button "ISSUE REFUND" at bounding box center [311, 230] width 55 height 14
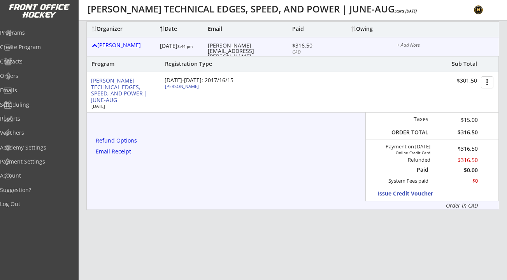
scroll to position [0, 0]
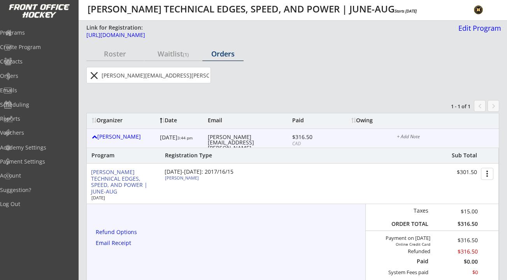
click at [148, 80] on input "input" at bounding box center [155, 75] width 110 height 16
paste input "dfoxcroft9@gmail.com"
type input "dfoxcroft9@gmail.com"
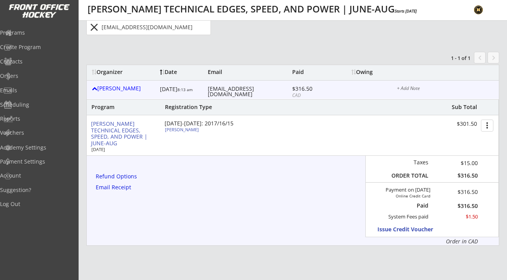
scroll to position [49, 0]
click at [126, 178] on div "Refund Options" at bounding box center [118, 175] width 44 height 5
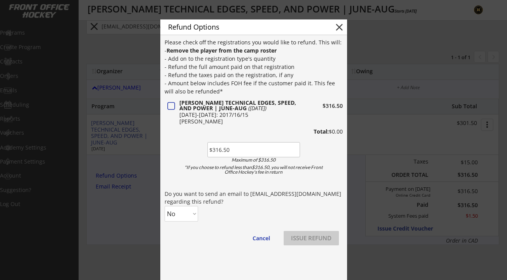
type input "$316.50"
click at [191, 213] on select "No Yes" at bounding box center [181, 214] width 33 height 16
select select ""Yes""
click at [165, 206] on select "No Yes" at bounding box center [181, 214] width 33 height 16
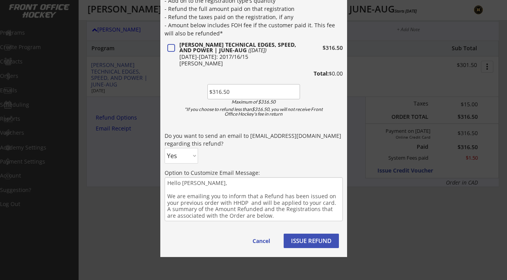
scroll to position [124, 0]
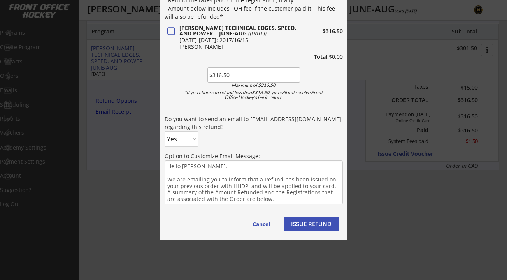
click at [308, 224] on button "ISSUE REFUND" at bounding box center [311, 224] width 55 height 14
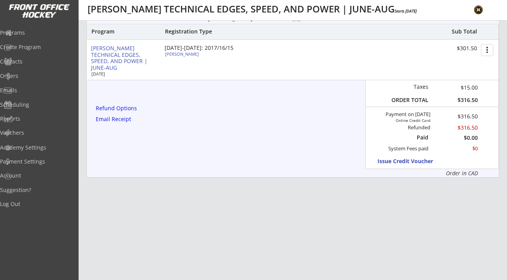
scroll to position [0, 0]
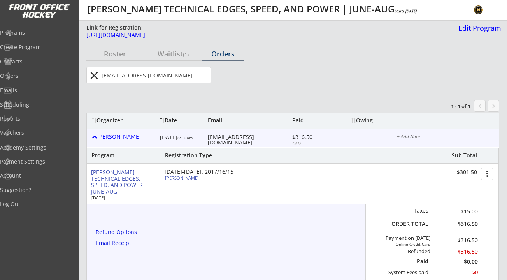
click at [151, 82] on input "input" at bounding box center [155, 75] width 110 height 16
click at [151, 79] on input "input" at bounding box center [155, 75] width 110 height 16
paste input "input"
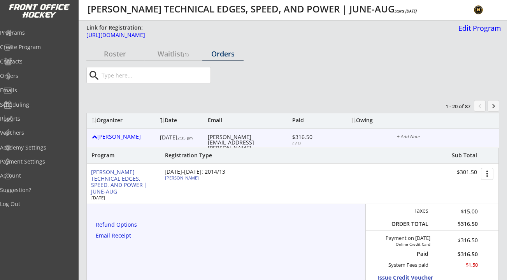
click at [169, 78] on input "input" at bounding box center [155, 75] width 110 height 16
paste input "input"
click at [155, 72] on input "input" at bounding box center [155, 75] width 110 height 16
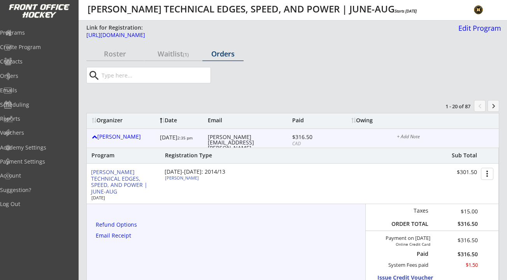
paste input "jessie.m.arthur@gmail.com"
type input "jessie.m.arthur@gmail.com"
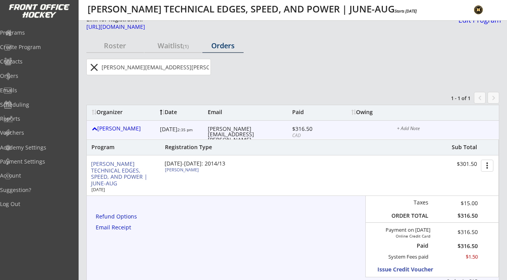
scroll to position [10, 0]
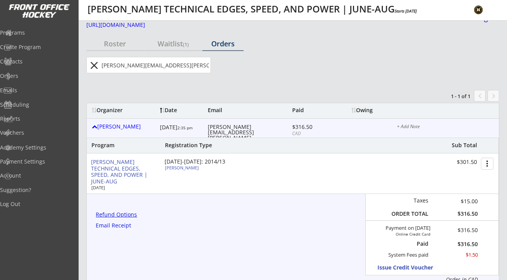
click at [124, 215] on div "Refund Options" at bounding box center [118, 214] width 44 height 5
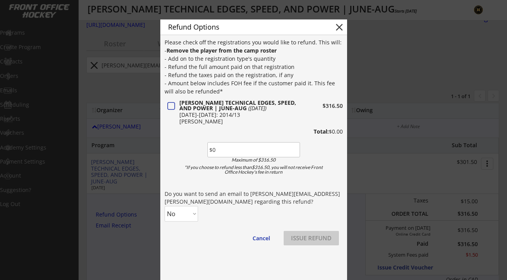
click at [229, 148] on input "input" at bounding box center [253, 149] width 93 height 15
type input "$316.5"
click at [196, 211] on select "No Yes" at bounding box center [181, 214] width 33 height 16
select select ""Yes""
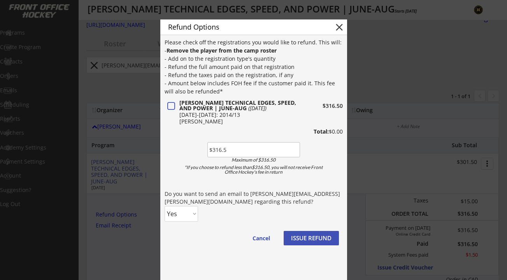
click at [165, 206] on select "No Yes" at bounding box center [181, 214] width 33 height 16
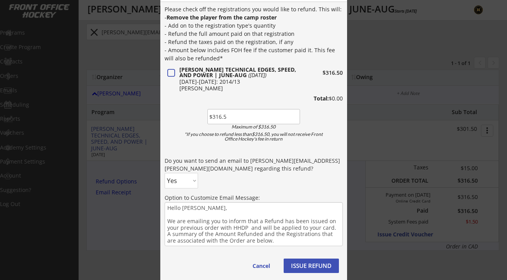
scroll to position [107, 0]
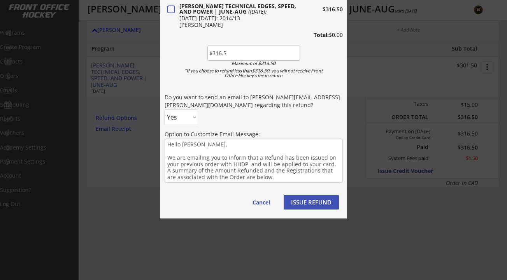
click at [314, 200] on button "ISSUE REFUND" at bounding box center [311, 202] width 55 height 14
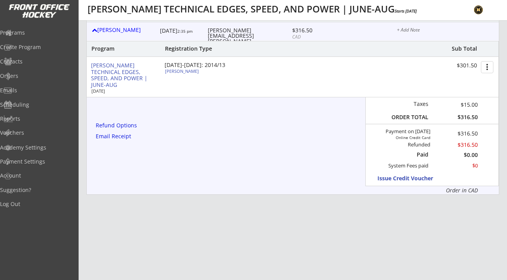
scroll to position [0, 0]
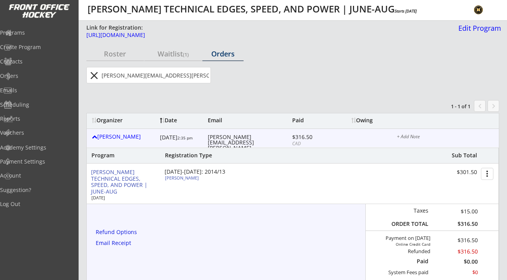
click at [141, 74] on input "input" at bounding box center [155, 75] width 110 height 16
paste input "jeremy@jnlmechanical.ca"
type input "jeremy@jnlmechanical.ca"
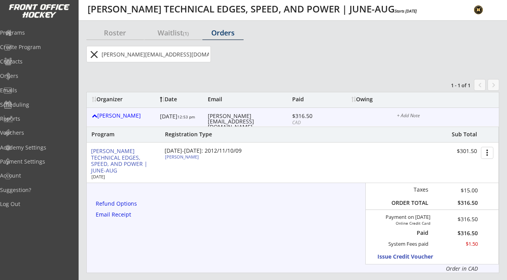
scroll to position [22, 0]
click at [130, 202] on div "Refund Options" at bounding box center [118, 202] width 44 height 5
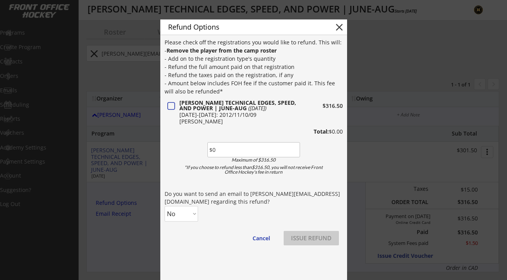
click at [223, 153] on input "input" at bounding box center [253, 149] width 93 height 15
type input "$316.5"
click at [190, 207] on select "No Yes" at bounding box center [181, 214] width 33 height 16
select select ""Yes""
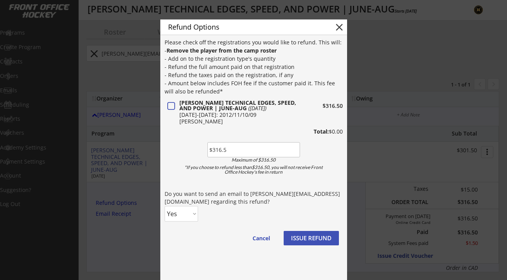
click at [165, 206] on select "No Yes" at bounding box center [181, 214] width 33 height 16
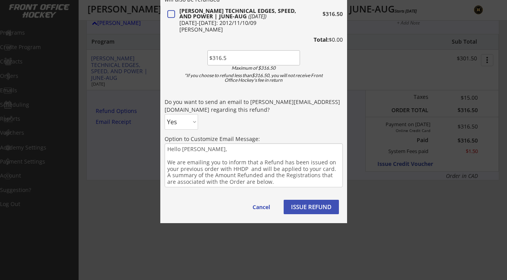
scroll to position [140, 0]
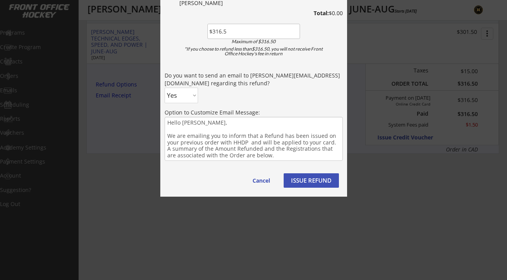
click at [320, 178] on button "ISSUE REFUND" at bounding box center [311, 180] width 55 height 14
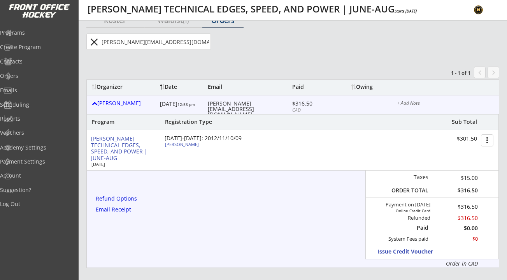
scroll to position [0, 0]
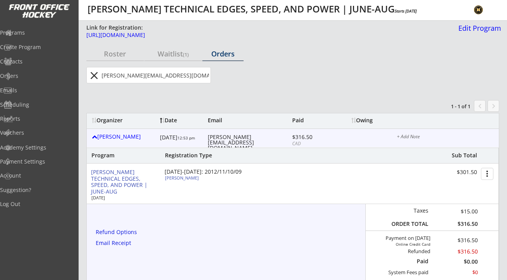
click at [133, 72] on input "input" at bounding box center [155, 75] width 110 height 16
paste input "tristan_brost@hotmail.com"
type input "tristan_brost@hotmail.com"
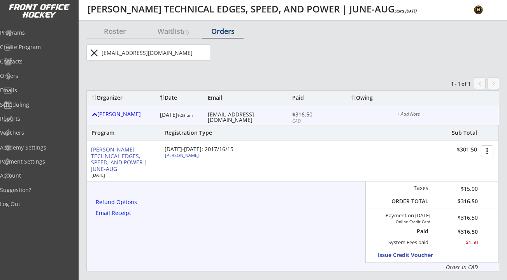
scroll to position [25, 0]
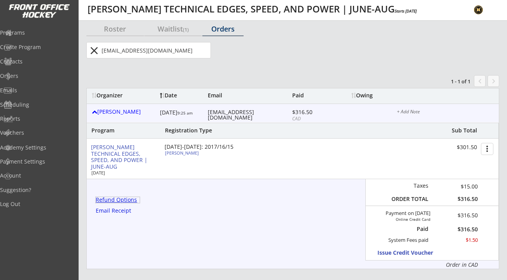
click at [126, 201] on div "Refund Options" at bounding box center [118, 199] width 44 height 5
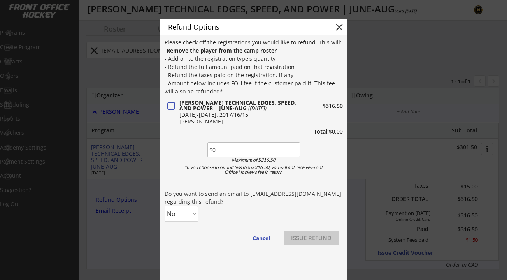
click at [215, 148] on input "input" at bounding box center [253, 149] width 93 height 15
type input "$316.5"
click at [191, 214] on select "No Yes" at bounding box center [181, 214] width 33 height 16
click at [165, 206] on select "No Yes" at bounding box center [181, 214] width 33 height 16
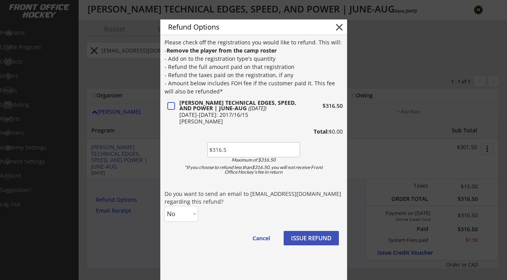
click at [188, 215] on select "No Yes" at bounding box center [181, 214] width 33 height 16
select select ""Yes""
click at [165, 206] on select "No Yes" at bounding box center [181, 214] width 33 height 16
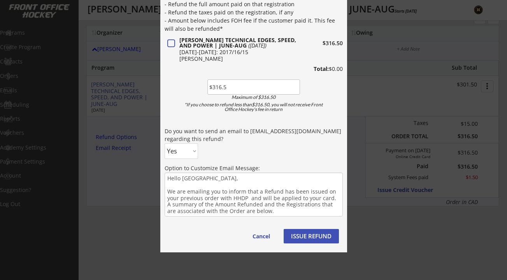
scroll to position [91, 0]
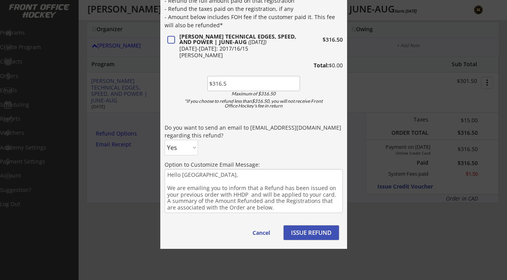
click at [306, 232] on button "ISSUE REFUND" at bounding box center [311, 232] width 55 height 14
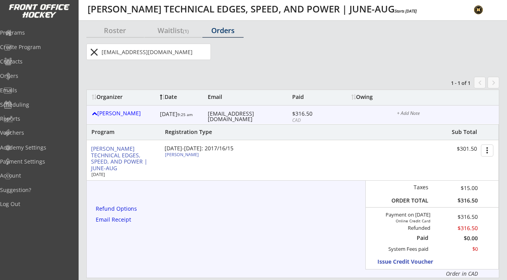
scroll to position [0, 0]
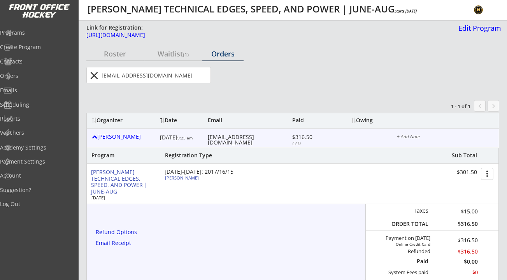
click at [152, 78] on input "input" at bounding box center [155, 75] width 110 height 16
paste input "alisonprokop@gmail.com"
type input "alisonprokop@gmail.com"
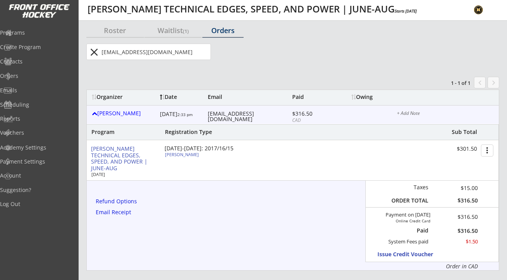
scroll to position [24, 0]
click at [132, 205] on div "Refund Options Email Receipt" at bounding box center [115, 211] width 49 height 27
click at [132, 203] on div "Refund Options" at bounding box center [118, 200] width 44 height 5
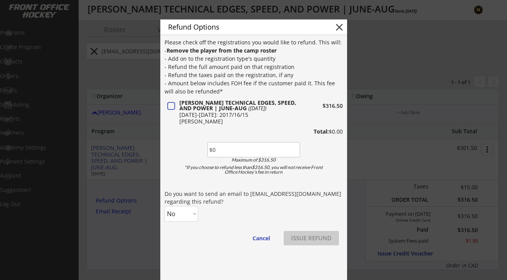
click at [222, 150] on input "input" at bounding box center [253, 149] width 93 height 15
type input "$316.50"
click at [229, 207] on div "Please check off the registrations you would like to refund. This will: - Remov…" at bounding box center [254, 145] width 178 height 214
click at [188, 212] on select "No Yes" at bounding box center [181, 214] width 33 height 16
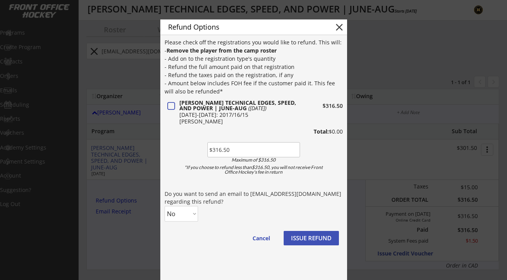
select select ""Yes""
click at [165, 206] on select "No Yes" at bounding box center [181, 214] width 33 height 16
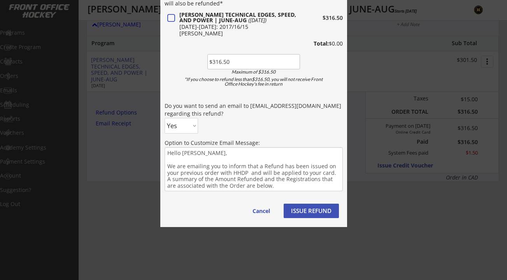
scroll to position [124, 0]
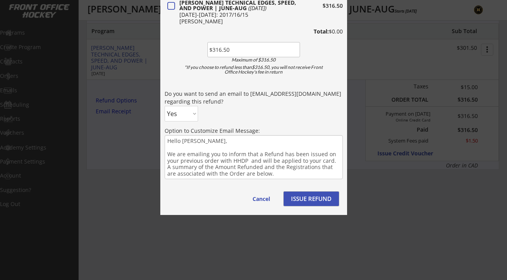
click at [305, 198] on button "ISSUE REFUND" at bounding box center [311, 198] width 55 height 14
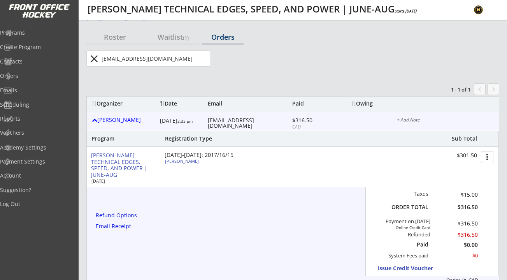
scroll to position [0, 0]
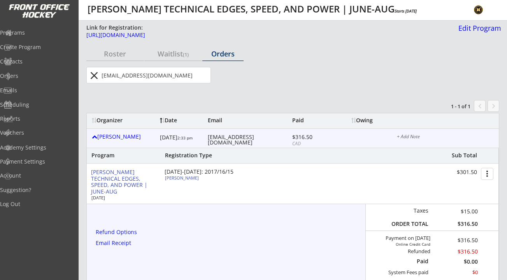
click at [143, 76] on input "input" at bounding box center [155, 75] width 110 height 16
paste input "reider22@hotmail.com"
type input "reider22@hotmail.com"
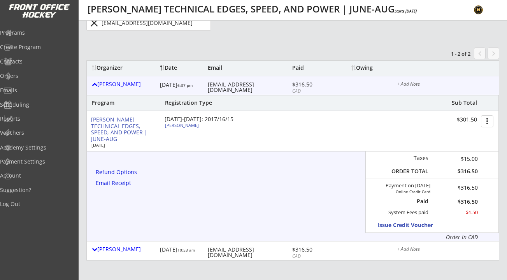
scroll to position [71, 0]
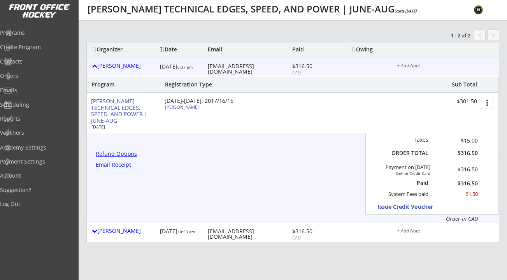
click at [131, 152] on div "Refund Options" at bounding box center [118, 153] width 44 height 5
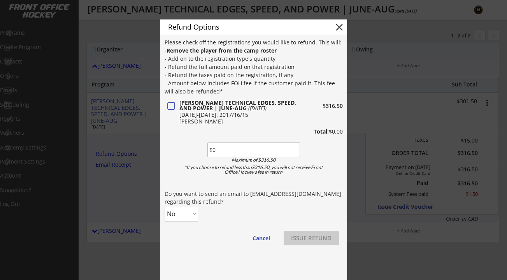
click at [255, 152] on input "input" at bounding box center [253, 149] width 93 height 15
type input "$316.50"
click at [188, 218] on select "No Yes" at bounding box center [181, 214] width 33 height 16
select select ""Yes""
click at [165, 206] on select "No Yes" at bounding box center [181, 214] width 33 height 16
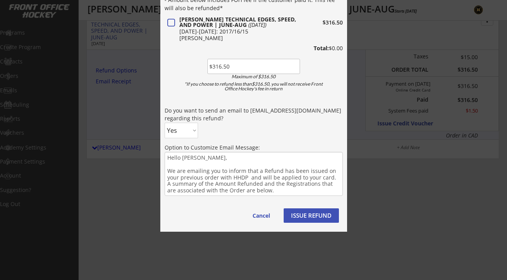
scroll to position [161, 0]
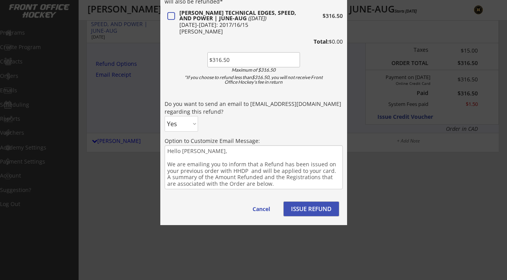
click at [307, 210] on button "ISSUE REFUND" at bounding box center [311, 209] width 55 height 14
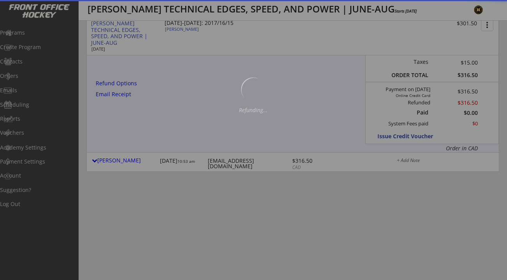
scroll to position [148, 0]
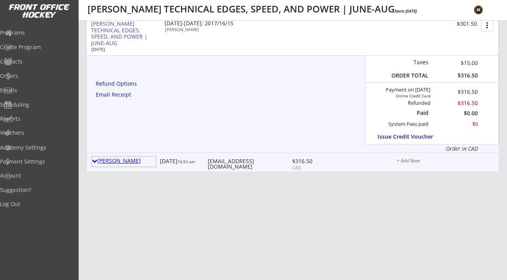
click at [109, 159] on div "Jeff Reid" at bounding box center [124, 160] width 64 height 5
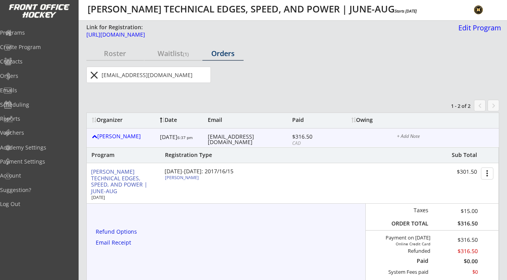
scroll to position [0, 0]
click at [116, 134] on div "Jeff Reid" at bounding box center [124, 136] width 64 height 5
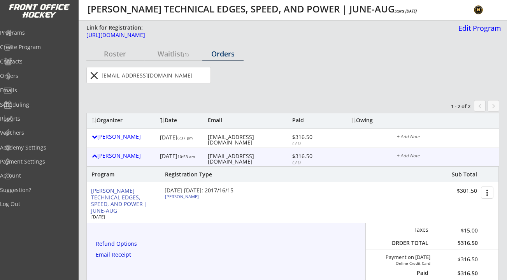
click at [97, 77] on button "close" at bounding box center [94, 75] width 13 height 12
click at [173, 75] on input "input" at bounding box center [155, 75] width 110 height 16
paste input "kschwonik@hotmail.com"
type input "kschwonik@hotmail.com"
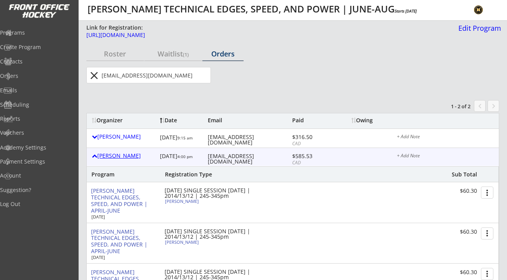
click at [94, 156] on div at bounding box center [94, 155] width 5 height 5
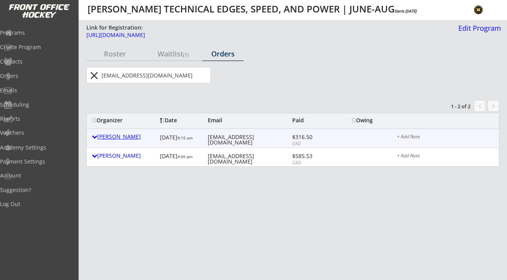
click at [105, 137] on div "Karl Schwonik" at bounding box center [124, 136] width 64 height 5
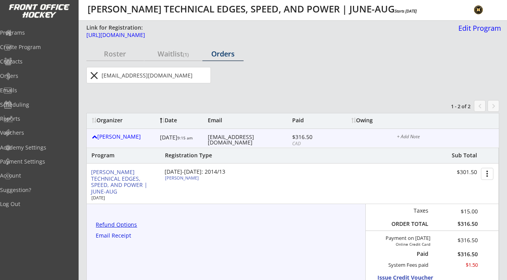
click at [133, 224] on div "Refund Options" at bounding box center [118, 224] width 44 height 5
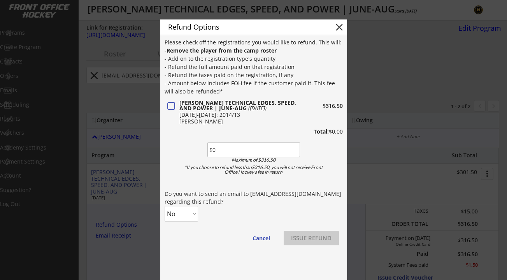
click at [215, 149] on input "input" at bounding box center [253, 149] width 93 height 15
type input "$316.5"
click at [226, 207] on div "Please check off the registrations you would like to refund. This will: - Remov…" at bounding box center [254, 145] width 178 height 214
click at [185, 212] on select "No Yes" at bounding box center [181, 214] width 33 height 16
select select ""Yes""
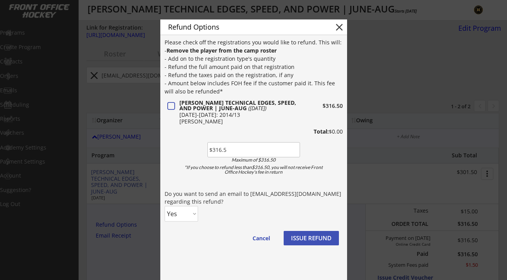
click at [165, 206] on select "No Yes" at bounding box center [181, 214] width 33 height 16
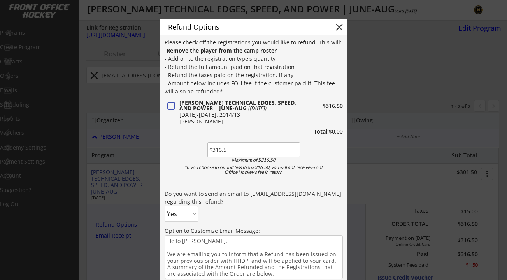
scroll to position [67, 0]
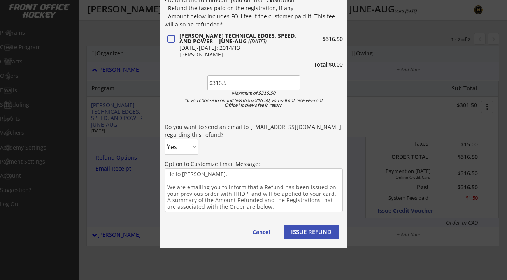
click at [312, 228] on button "ISSUE REFUND" at bounding box center [311, 231] width 55 height 14
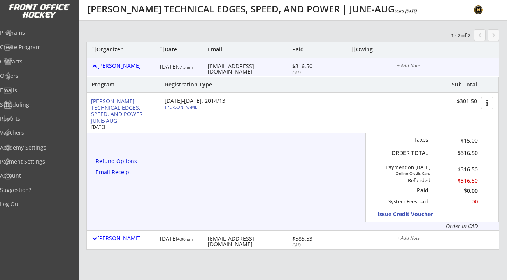
scroll to position [0, 0]
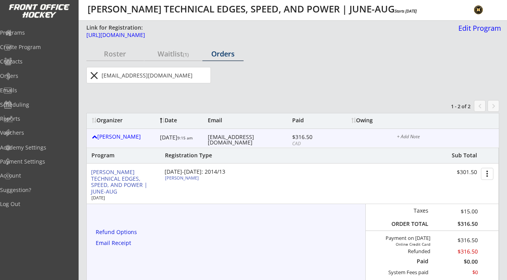
click at [142, 75] on input "input" at bounding box center [155, 75] width 110 height 16
paste input "linziemacleod@gmail.com"
type input "linziemacleod@gmail.com"
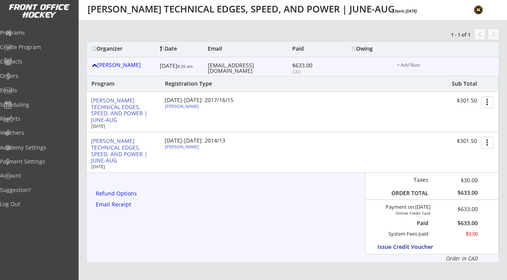
scroll to position [23, 0]
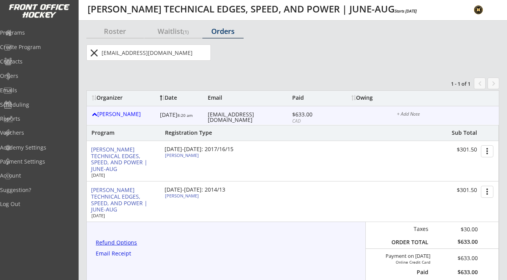
click at [132, 245] on div "Refund Options" at bounding box center [118, 242] width 44 height 5
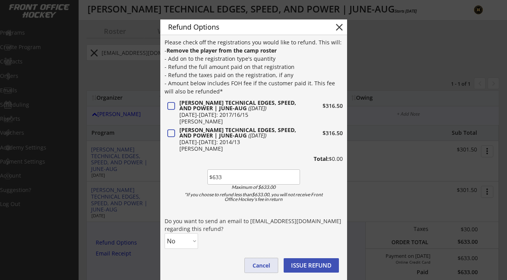
click at [257, 261] on button "Cancel" at bounding box center [261, 265] width 33 height 14
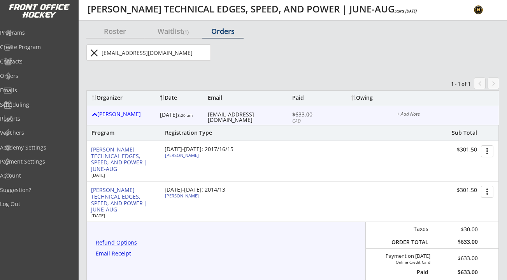
click at [116, 240] on div "Refund Options" at bounding box center [118, 242] width 44 height 5
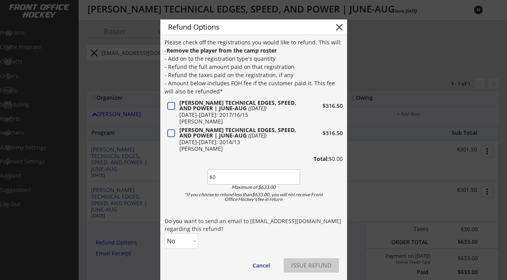
click at [217, 179] on input "input" at bounding box center [253, 176] width 93 height 15
type input "$633"
click at [231, 223] on div "Do you want to send an email to linziemacleod@gmail.com regarding this refund?" at bounding box center [254, 224] width 178 height 15
click at [188, 244] on select "No Yes" at bounding box center [181, 241] width 33 height 16
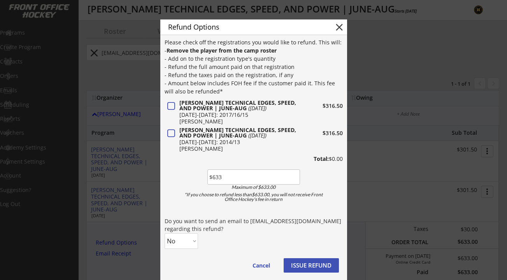
select select ""Yes""
click at [165, 233] on select "No Yes" at bounding box center [181, 241] width 33 height 16
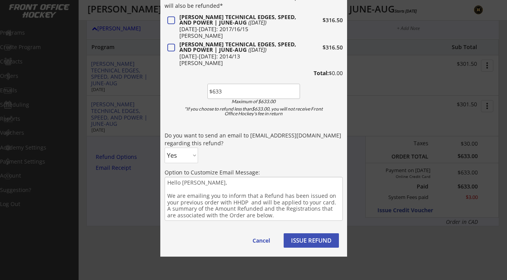
scroll to position [149, 0]
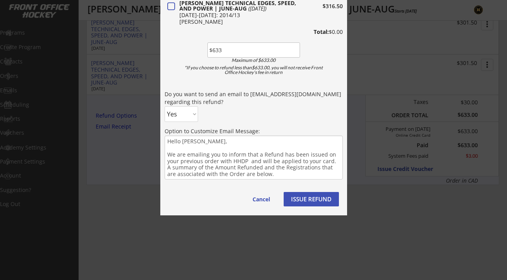
click at [313, 203] on button "ISSUE REFUND" at bounding box center [311, 199] width 55 height 14
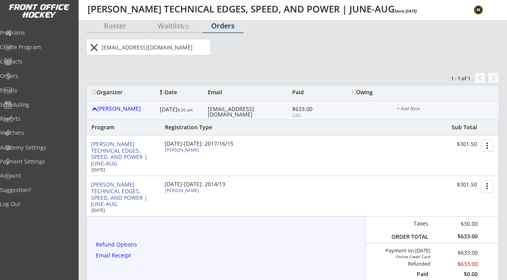
scroll to position [0, 0]
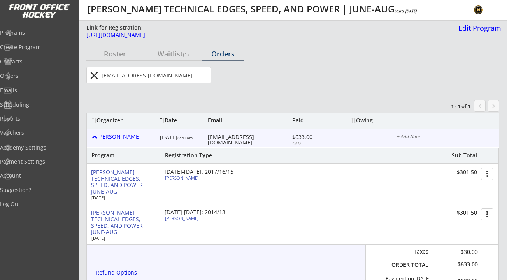
click at [159, 73] on input "input" at bounding box center [155, 75] width 110 height 16
paste input "jennehood@gmail.com"
type input "jennehood@gmail.com"
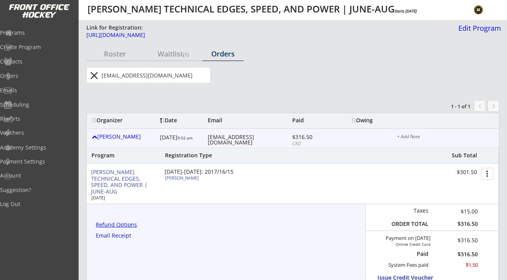
click at [121, 222] on div "Refund Options" at bounding box center [118, 224] width 44 height 5
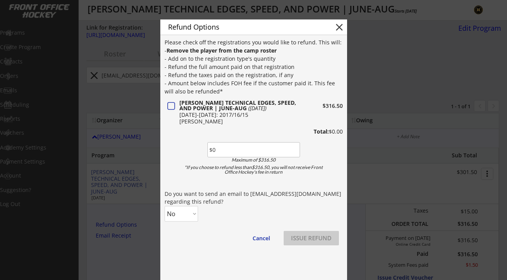
click at [227, 149] on input "input" at bounding box center [253, 149] width 93 height 15
type input "$316.5"
click at [220, 221] on div "Please check off the registrations you would like to refund. This will: - Remov…" at bounding box center [254, 145] width 178 height 214
click at [189, 218] on select "No Yes" at bounding box center [181, 214] width 33 height 16
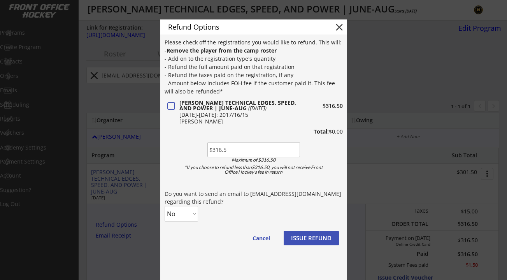
select select ""Yes""
click at [165, 206] on select "No Yes" at bounding box center [181, 214] width 33 height 16
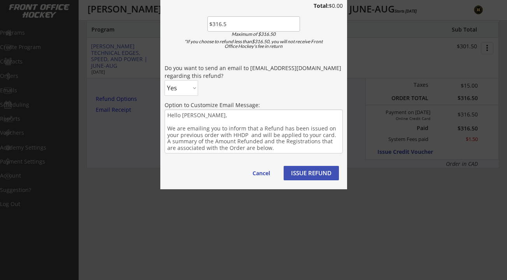
scroll to position [144, 0]
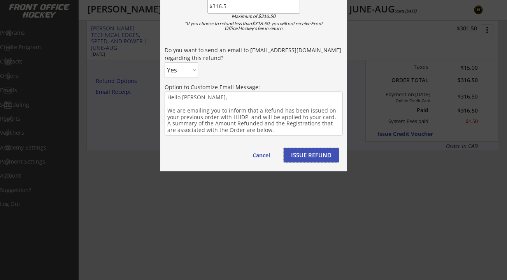
click at [312, 152] on button "ISSUE REFUND" at bounding box center [311, 155] width 55 height 14
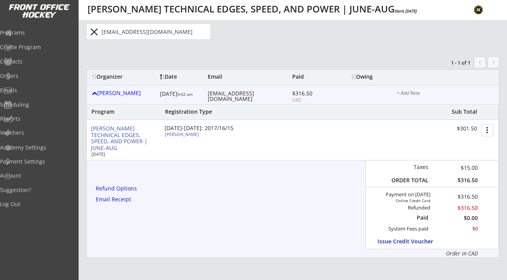
scroll to position [0, 0]
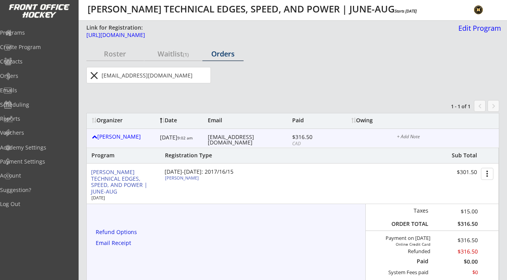
click at [144, 71] on input "input" at bounding box center [155, 75] width 110 height 16
click at [144, 72] on input "input" at bounding box center [155, 75] width 110 height 16
paste input "patrick.stables@gmail.com"
type input "patrick.stables@gmail.com"
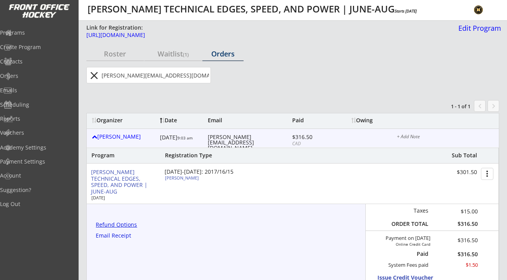
click at [131, 223] on div "Refund Options" at bounding box center [118, 224] width 44 height 5
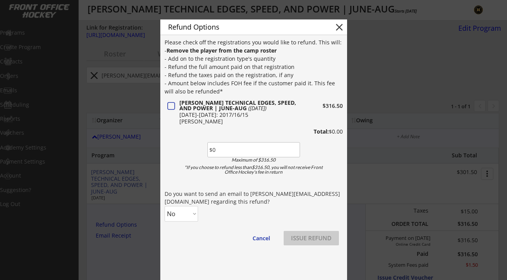
click at [223, 152] on input "input" at bounding box center [253, 149] width 93 height 15
type input "$316.5"
click at [206, 219] on div "Please check off the registrations you would like to refund. This will: - Remov…" at bounding box center [254, 145] width 178 height 214
click at [188, 210] on select "No Yes" at bounding box center [181, 214] width 33 height 16
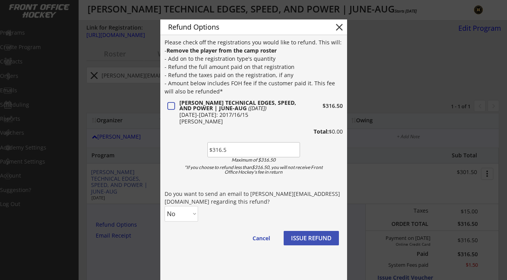
select select ""Yes""
click at [165, 206] on select "No Yes" at bounding box center [181, 214] width 33 height 16
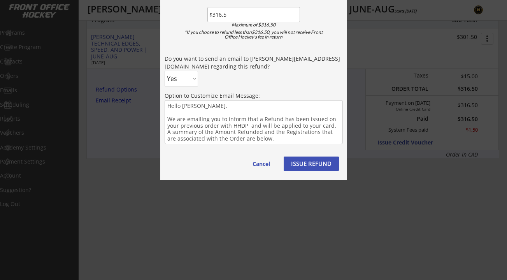
scroll to position [132, 0]
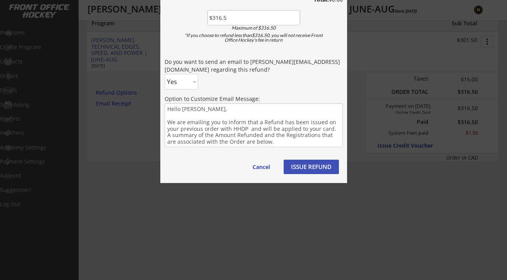
click at [301, 170] on button "ISSUE REFUND" at bounding box center [311, 166] width 55 height 14
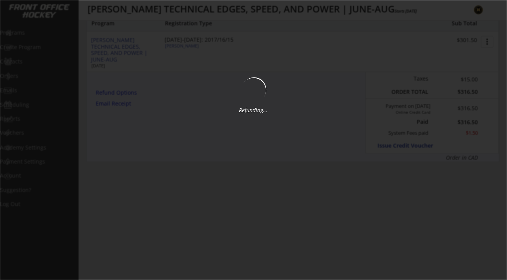
scroll to position [0, 0]
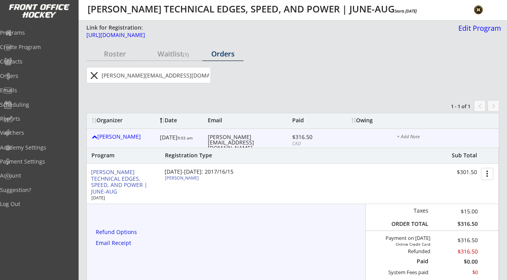
click at [143, 72] on input "input" at bounding box center [155, 75] width 110 height 16
paste input "jrwalper4@gmail.com"
type input "jrwalper4@gmail.com"
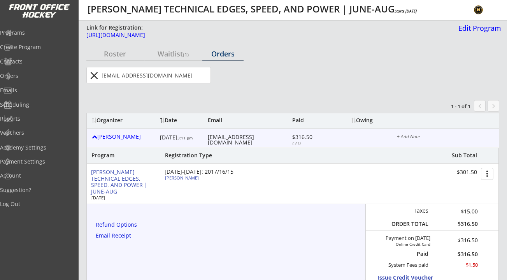
scroll to position [4, 0]
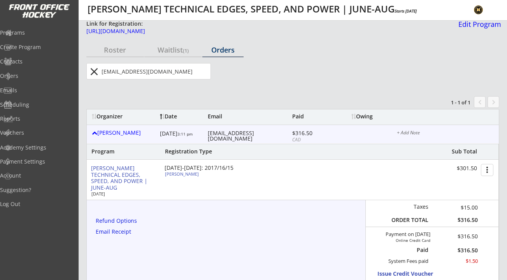
click at [132, 221] on div "Refund Options" at bounding box center [118, 220] width 44 height 5
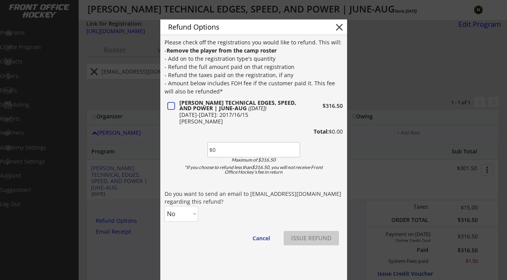
click at [230, 151] on input "input" at bounding box center [253, 149] width 93 height 15
type input "$316.5"
click at [217, 209] on div "Please check off the registrations you would like to refund. This will: - Remov…" at bounding box center [254, 145] width 178 height 214
click at [194, 213] on select "No Yes" at bounding box center [181, 214] width 33 height 16
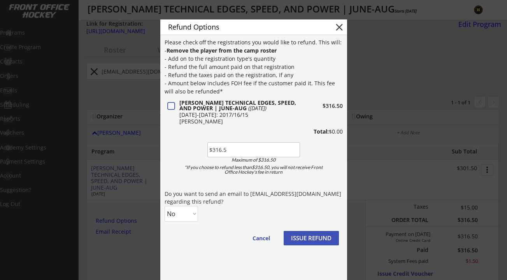
select select ""Yes""
click at [165, 206] on select "No Yes" at bounding box center [181, 214] width 33 height 16
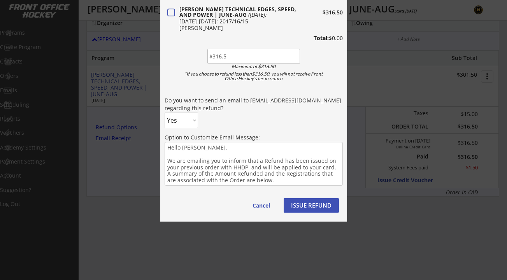
scroll to position [104, 0]
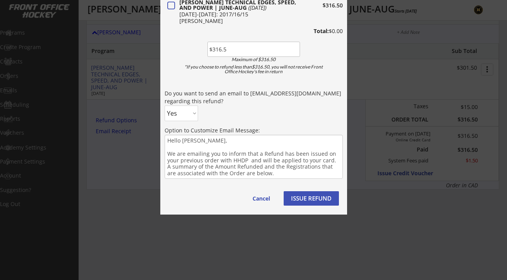
click at [306, 199] on button "ISSUE REFUND" at bounding box center [311, 198] width 55 height 14
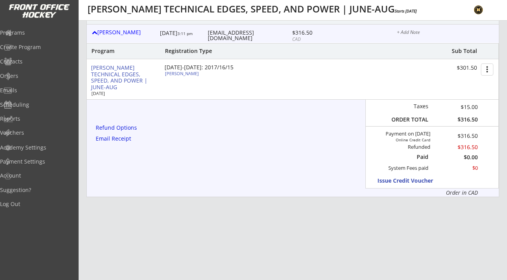
scroll to position [0, 0]
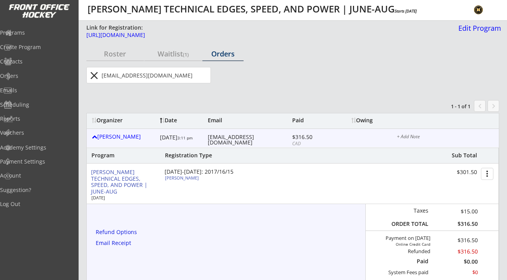
click at [165, 82] on input "input" at bounding box center [155, 75] width 110 height 16
paste input "jrzagorsky@hotmail.com"
type input "jrzagorsky@hotmail.com"
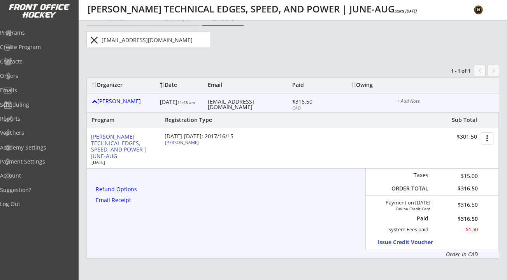
scroll to position [41, 0]
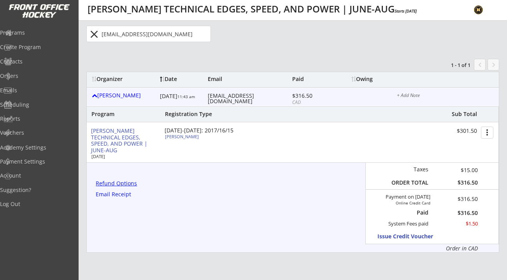
click at [124, 186] on div "Refund Options" at bounding box center [118, 183] width 44 height 5
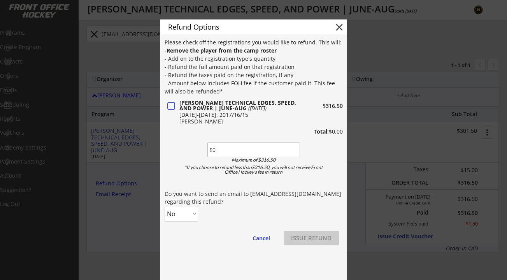
click at [221, 149] on input "input" at bounding box center [253, 149] width 93 height 15
type input "$316.5"
click at [221, 228] on div "Please check off the registrations you would like to refund. This will: - Remov…" at bounding box center [254, 145] width 178 height 214
click at [195, 219] on select "No Yes" at bounding box center [181, 214] width 33 height 16
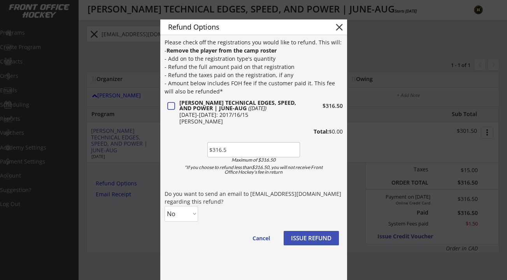
select select ""Yes""
click at [165, 206] on select "No Yes" at bounding box center [181, 214] width 33 height 16
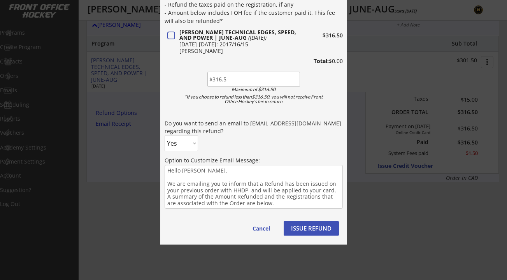
scroll to position [113, 0]
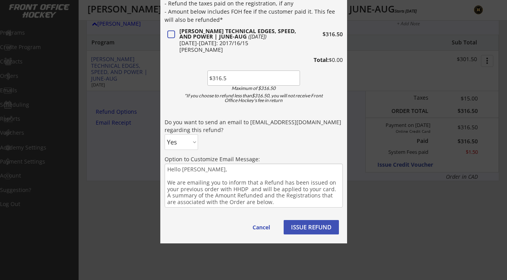
click at [313, 223] on button "ISSUE REFUND" at bounding box center [311, 227] width 55 height 14
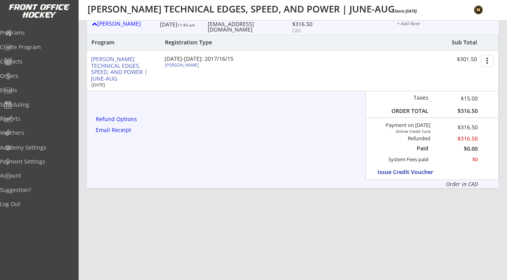
scroll to position [0, 0]
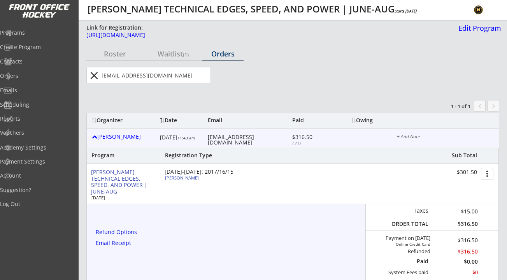
click at [92, 73] on button "close" at bounding box center [94, 75] width 13 height 12
click at [37, 32] on div "Programs" at bounding box center [37, 32] width 70 height 5
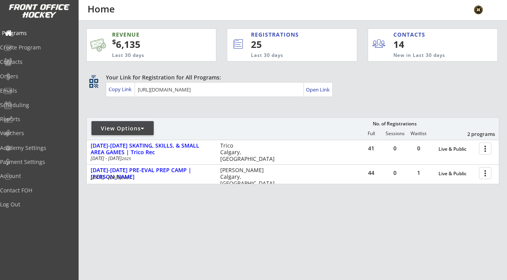
click at [39, 34] on div "Programs" at bounding box center [37, 32] width 70 height 5
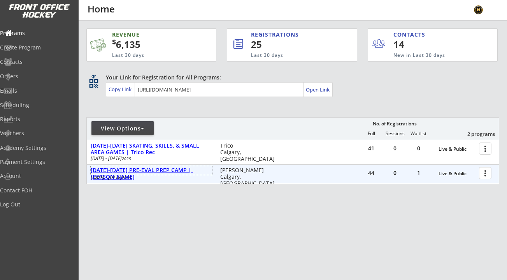
click at [166, 168] on div "[DATE]-[DATE] PRE-EVAL PREP CAMP | [PERSON_NAME]" at bounding box center [151, 173] width 121 height 13
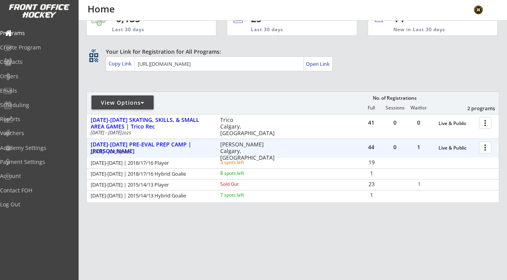
scroll to position [26, 0]
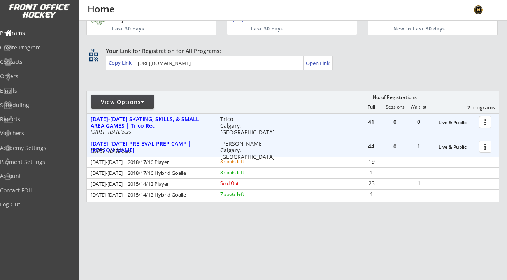
click at [168, 137] on div "41 0 0 Live & Public more_vert [DATE]-[DATE] SKATING, SKILLS, & SMALL AREA GAME…" at bounding box center [293, 126] width 412 height 24
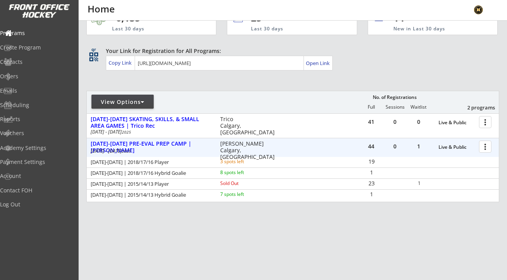
click at [168, 140] on div "[DATE]-[DATE] PRE-EVAL PREP CAMP | [PERSON_NAME]" at bounding box center [151, 146] width 121 height 13
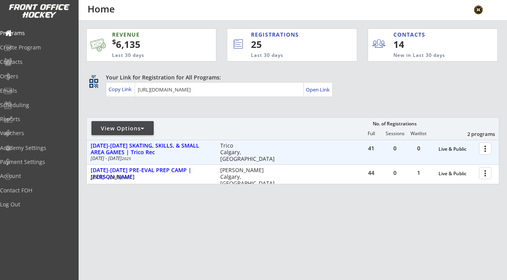
scroll to position [0, 0]
click at [178, 147] on div "[DATE]-[DATE] SKATING, SKILLS, & SMALL AREA GAMES | Trico Rec" at bounding box center [151, 148] width 121 height 13
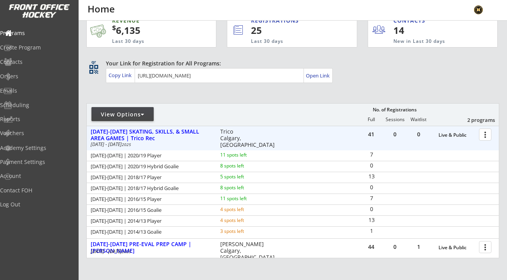
scroll to position [14, 0]
click at [180, 132] on div "[DATE]-[DATE] SKATING, SKILLS, & SMALL AREA GAMES | Trico Rec" at bounding box center [151, 134] width 121 height 13
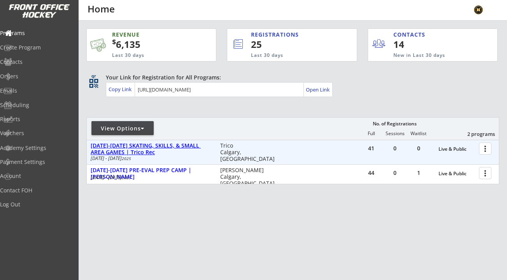
scroll to position [0, 0]
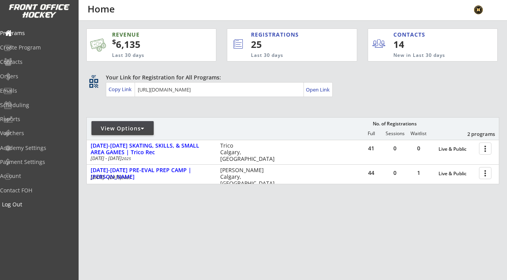
click at [30, 206] on div "Log Out" at bounding box center [37, 204] width 70 height 5
